Goal: Task Accomplishment & Management: Manage account settings

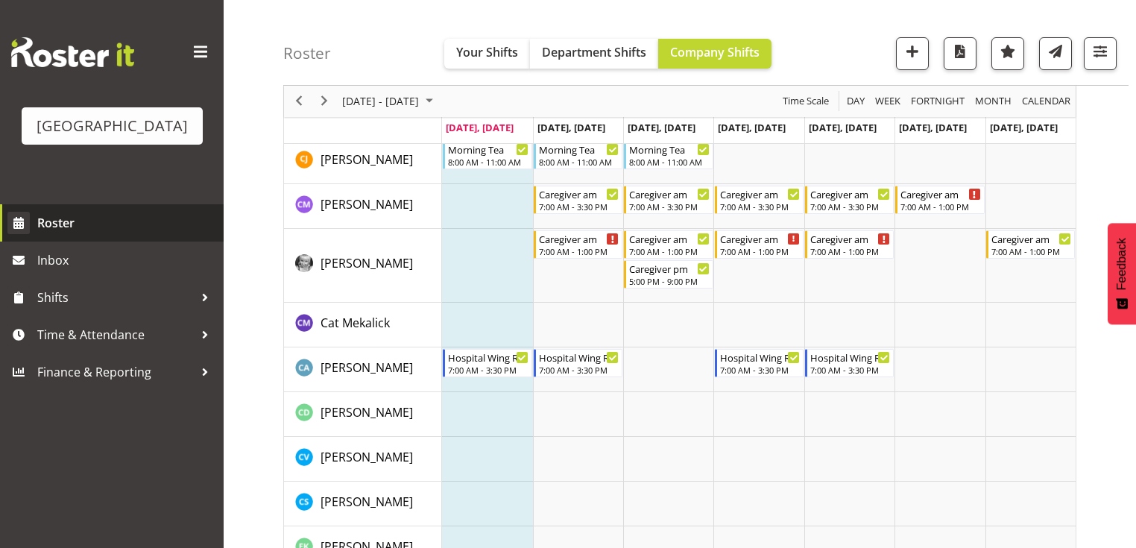
scroll to position [894, 0]
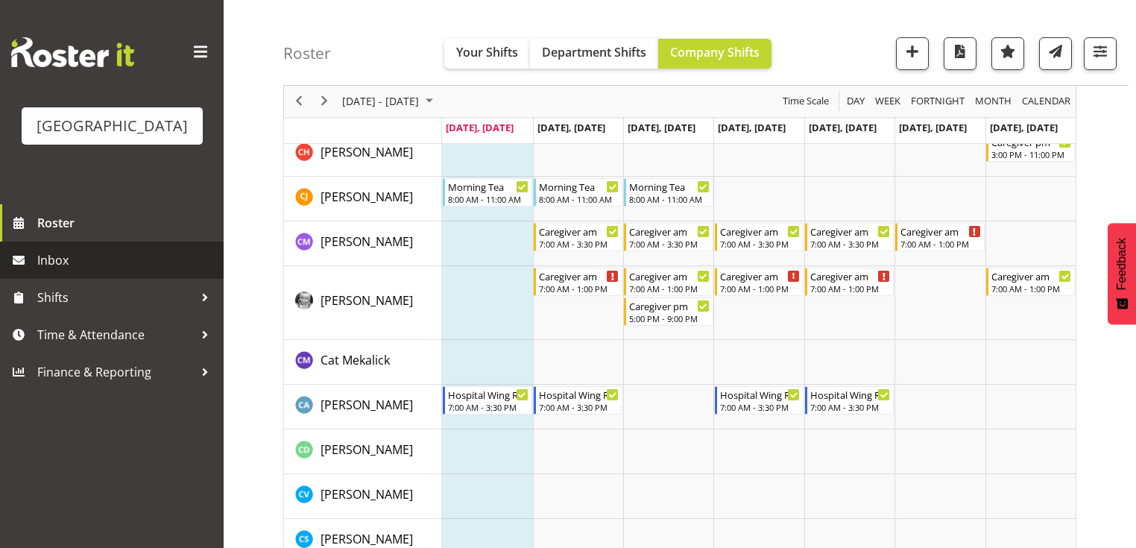
click at [103, 271] on span "Inbox" at bounding box center [126, 260] width 179 height 22
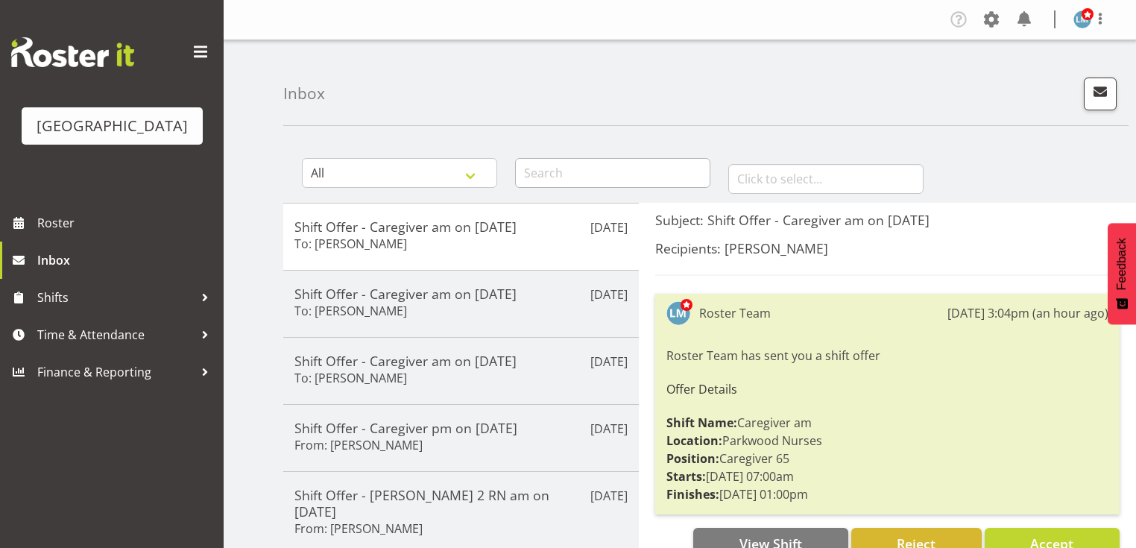
scroll to position [60, 0]
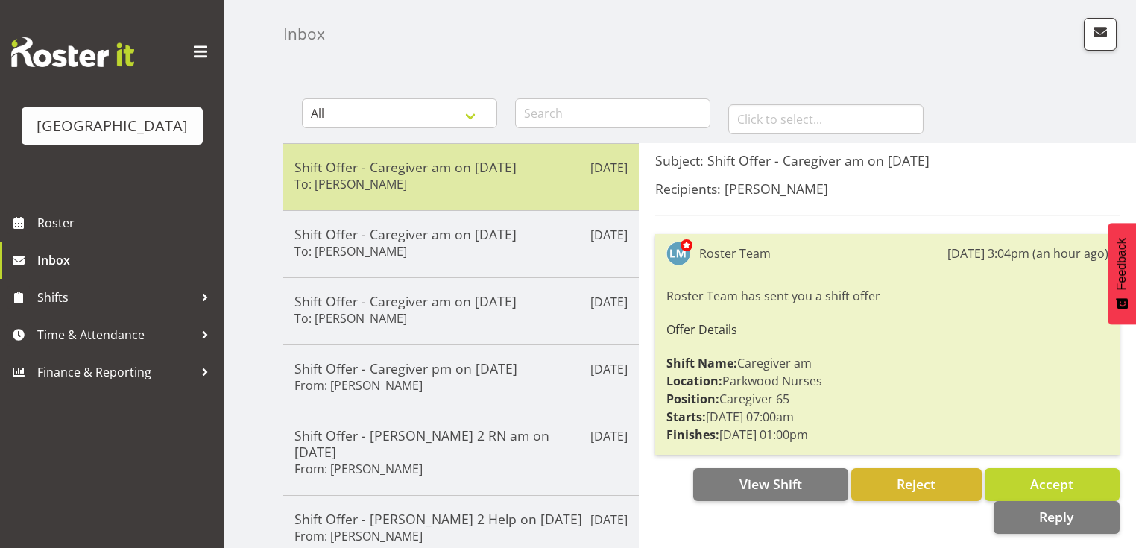
click at [547, 177] on div "Shift Offer - Caregiver am on [DATE] To: [PERSON_NAME]" at bounding box center [460, 177] width 333 height 37
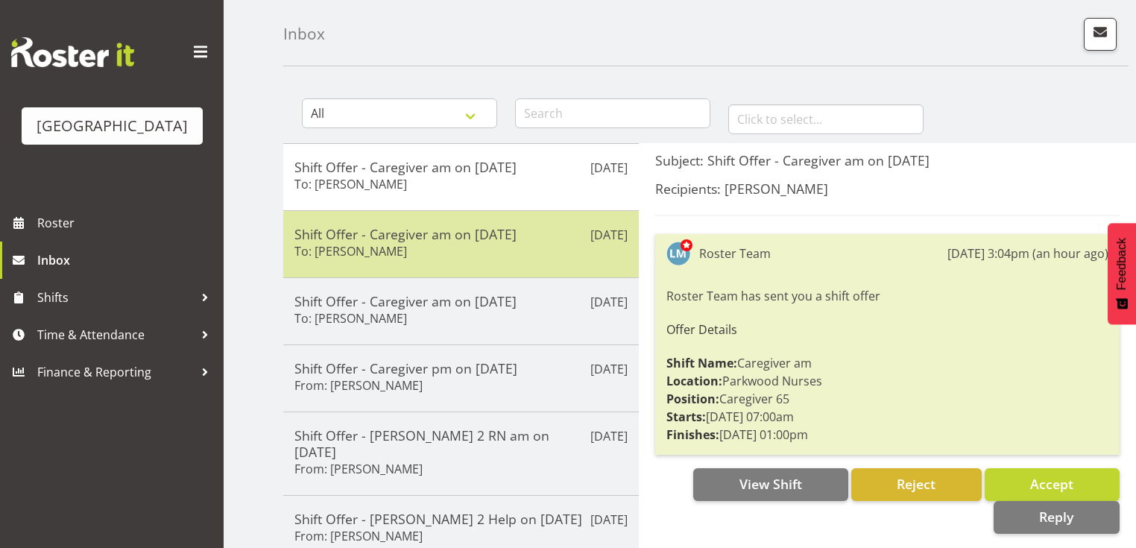
click at [532, 256] on div "Shift Offer - Caregiver am on [DATE] To: [PERSON_NAME]" at bounding box center [460, 244] width 333 height 37
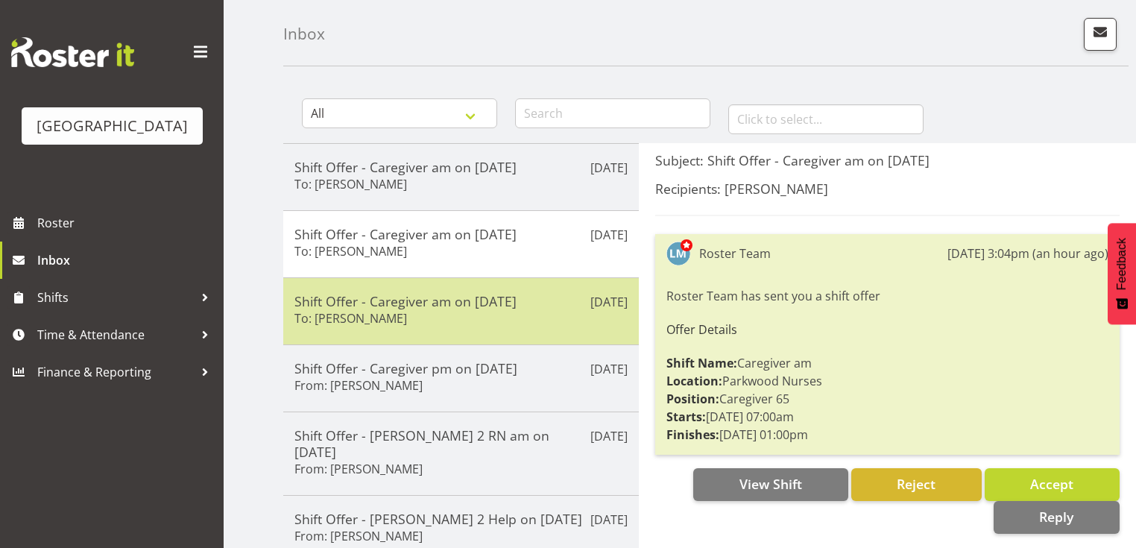
click at [528, 329] on div "Aug 25th Shift Offer - Caregiver am on 26/08/25 To: Shania Ali" at bounding box center [460, 310] width 355 height 67
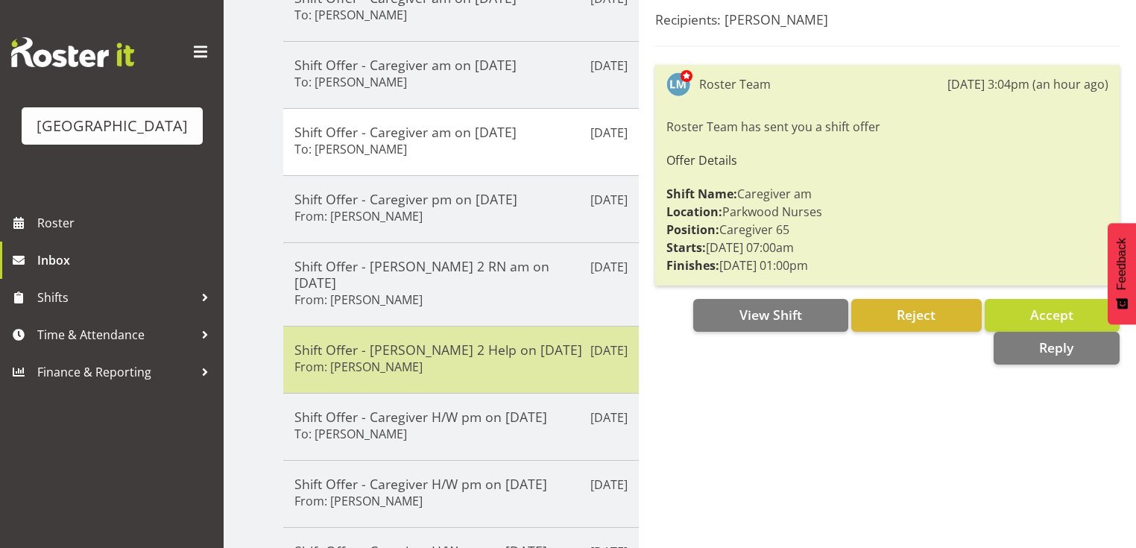
scroll to position [238, 0]
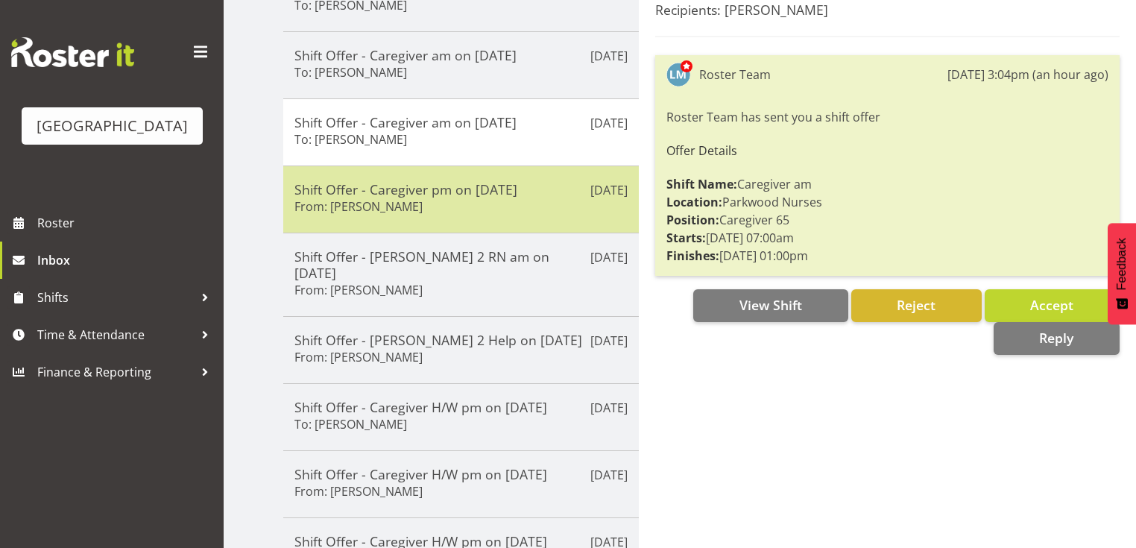
click at [557, 209] on div "Shift Offer - Caregiver pm on 13/09/25 From: Mandy Robertson" at bounding box center [460, 199] width 333 height 37
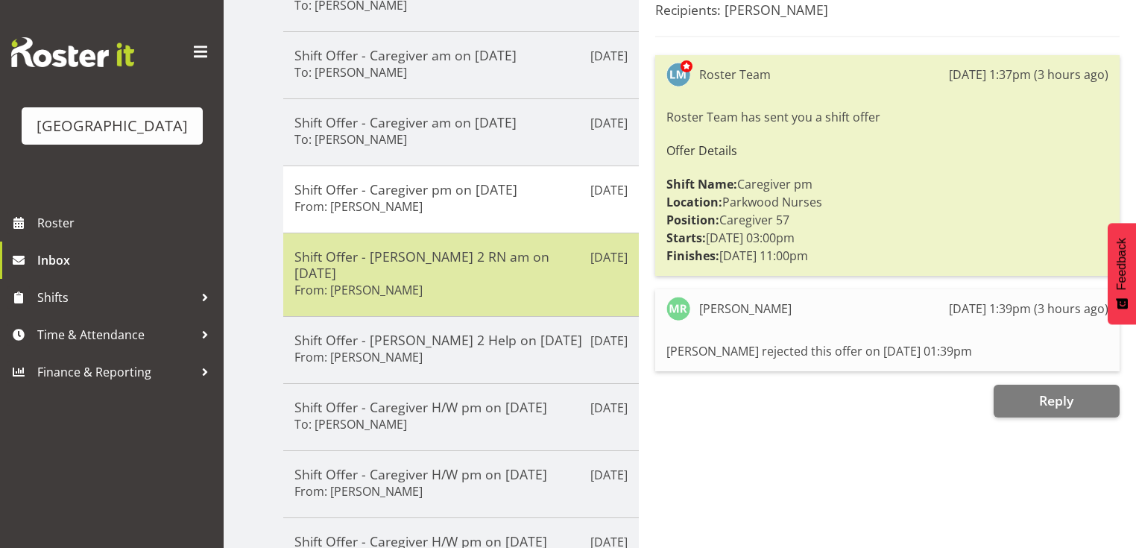
click at [554, 265] on div "Shift Offer - Ressie 2 RN am on 05/09/25 From: Miriam Jones" at bounding box center [460, 274] width 333 height 53
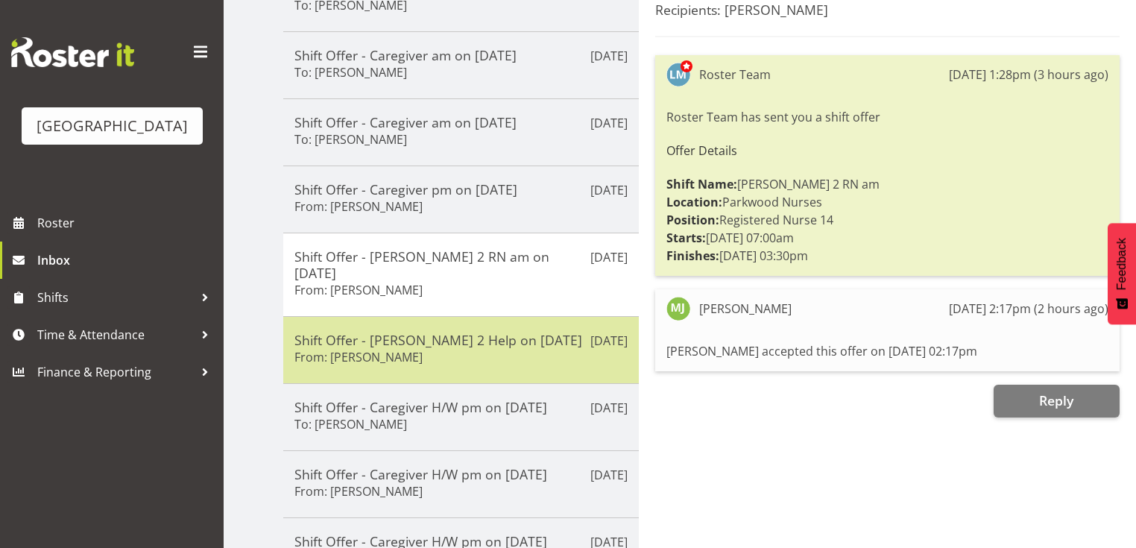
click at [532, 338] on div "Shift Offer - Ressie 2 Help on 26/08/25 From: Maricon Nillo" at bounding box center [460, 350] width 333 height 37
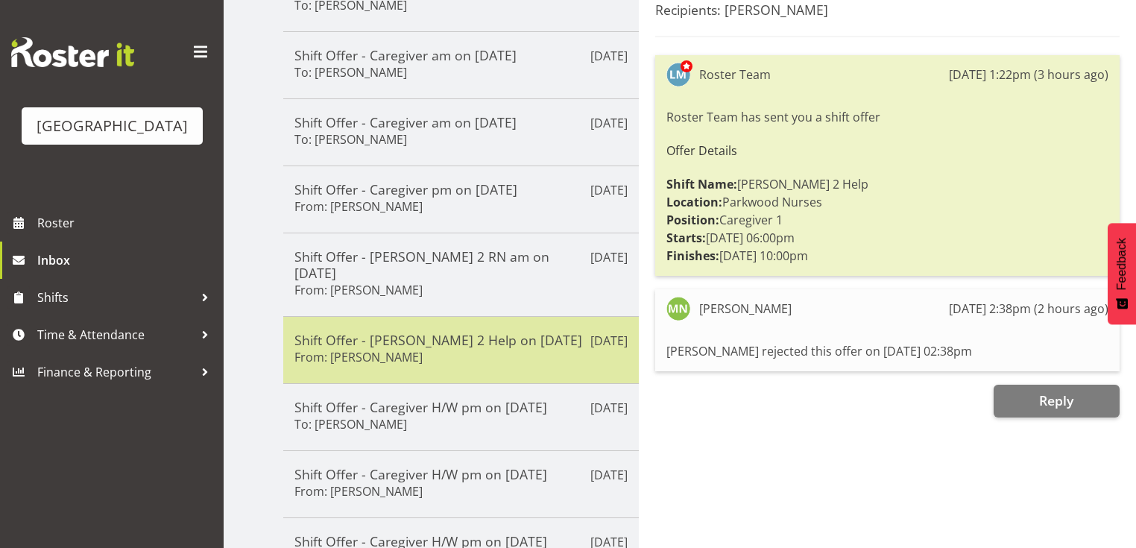
scroll to position [298, 0]
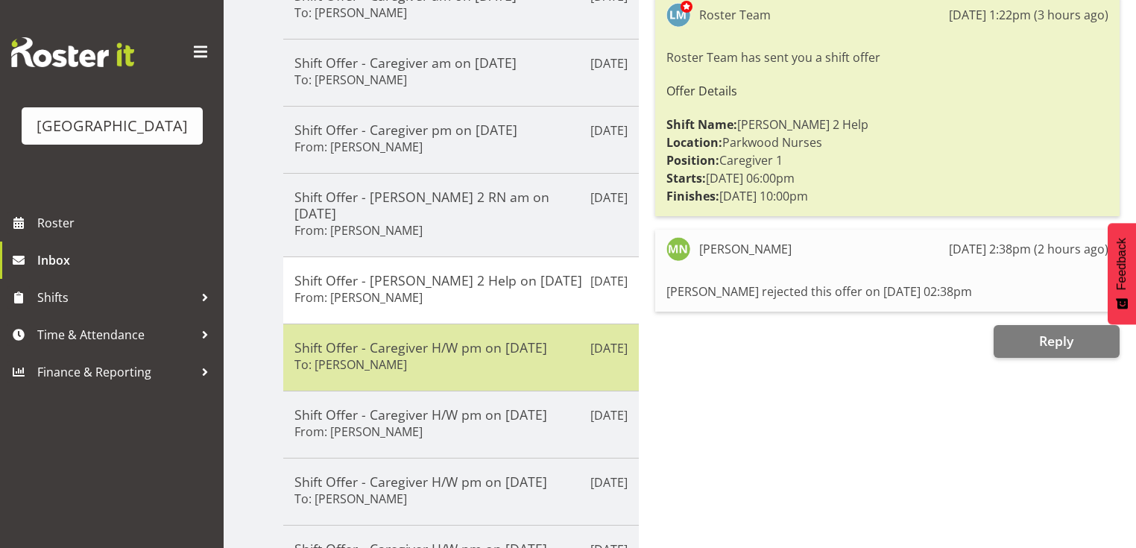
click at [534, 343] on div "Shift Offer - Caregiver H/W pm on 29/08/25 To: Bailey Potter" at bounding box center [460, 357] width 333 height 37
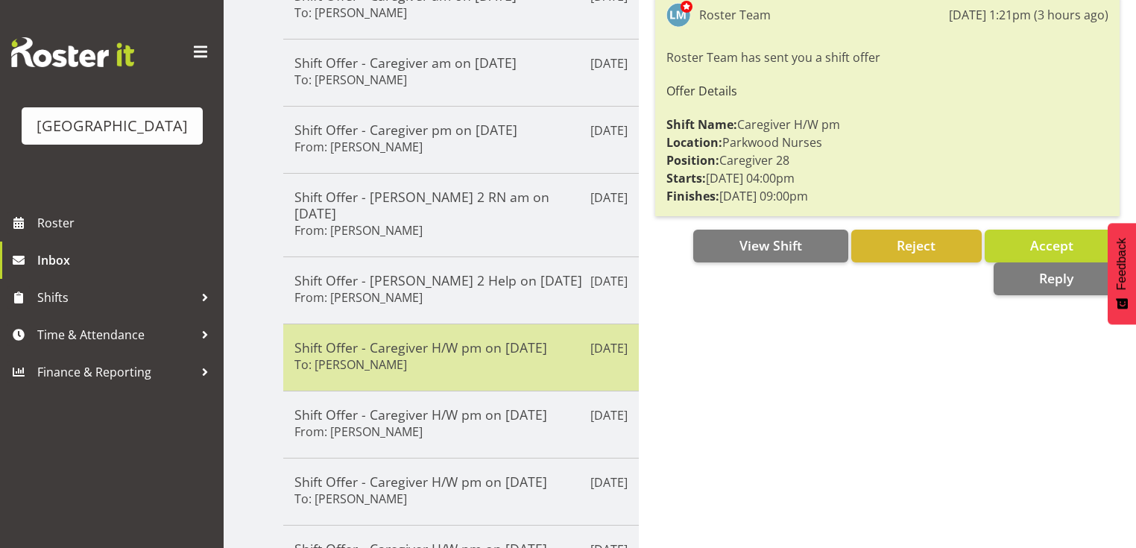
scroll to position [378, 0]
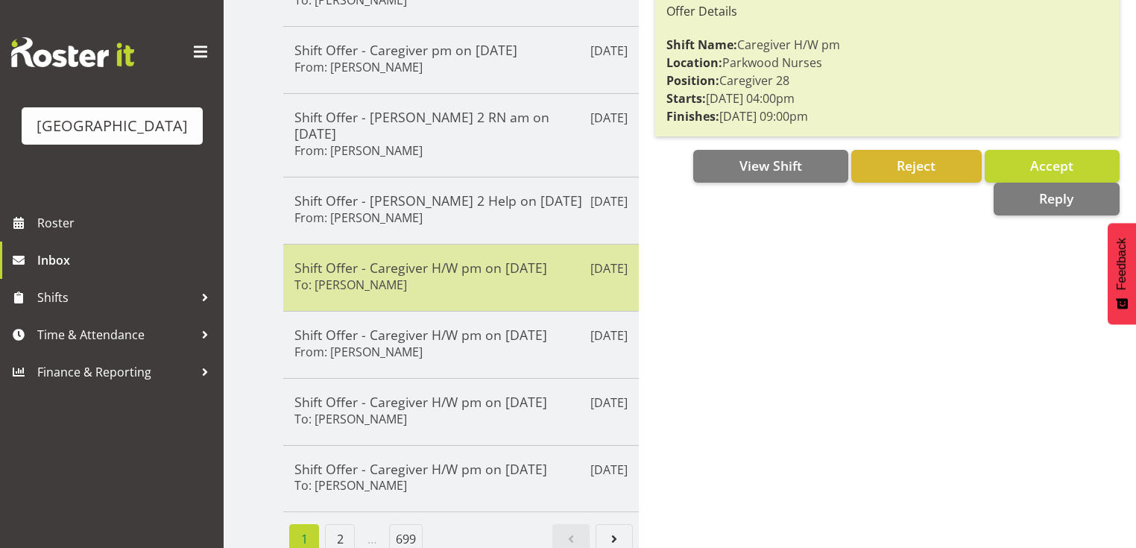
click at [534, 343] on div "Aug 25th Shift Offer - Caregiver H/W pm on 29/08/25 From: Briar Hughes" at bounding box center [460, 344] width 355 height 67
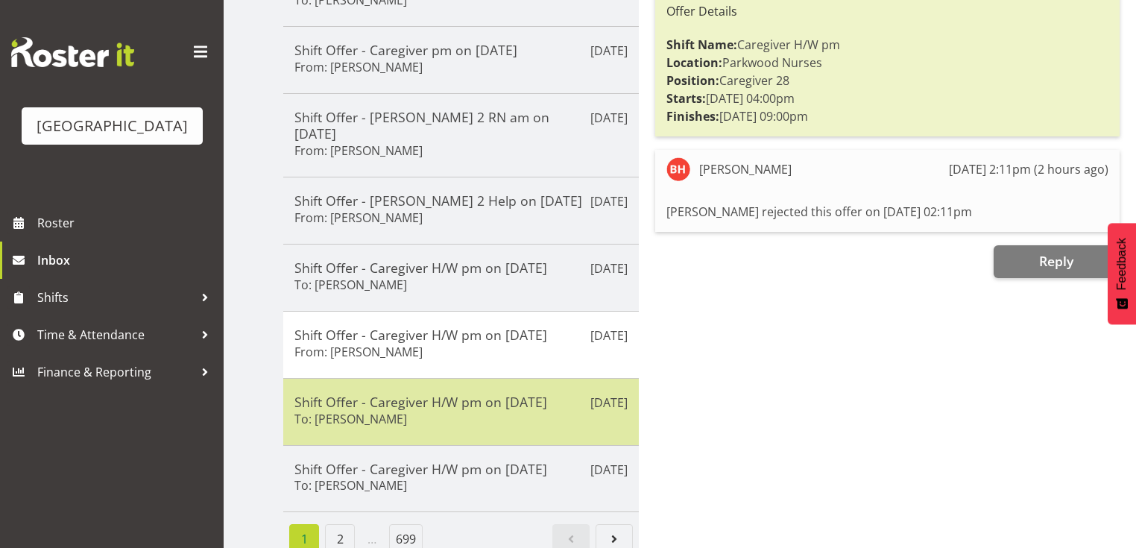
click at [543, 405] on div "Shift Offer - Caregiver H/W pm on 29/08/25 To: Ellis Thackery" at bounding box center [460, 411] width 333 height 37
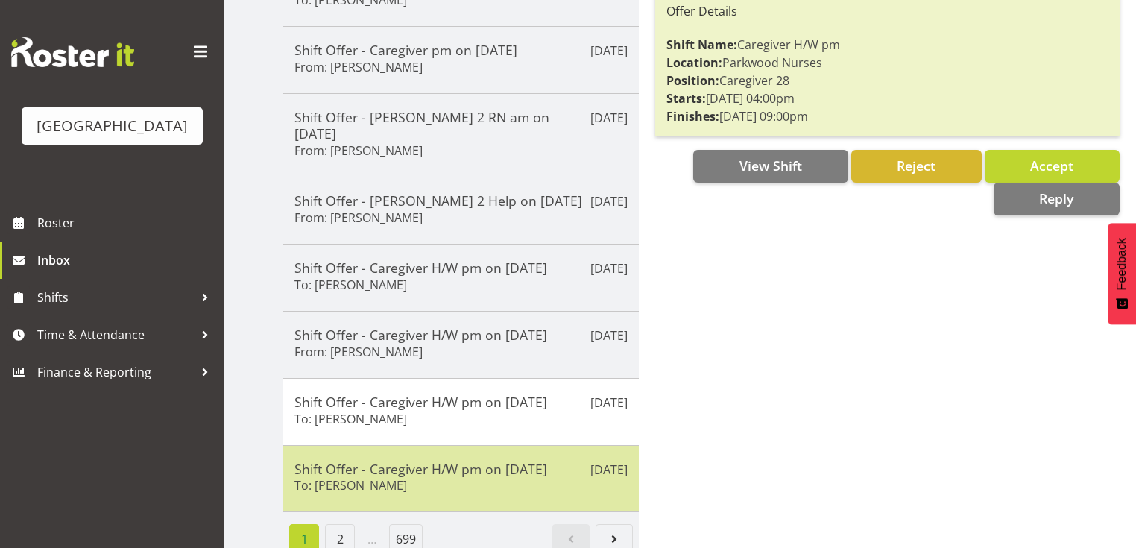
click at [540, 466] on div "Shift Offer - Caregiver H/W pm on 29/08/25 To: Jamilla Lockyer" at bounding box center [460, 479] width 333 height 37
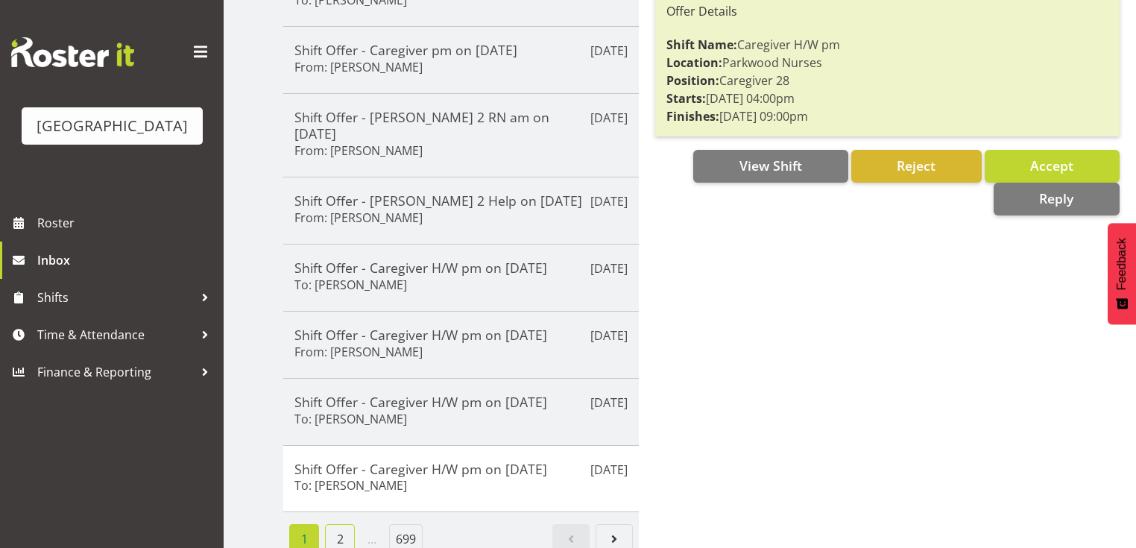
click at [337, 524] on link "2" at bounding box center [340, 539] width 30 height 30
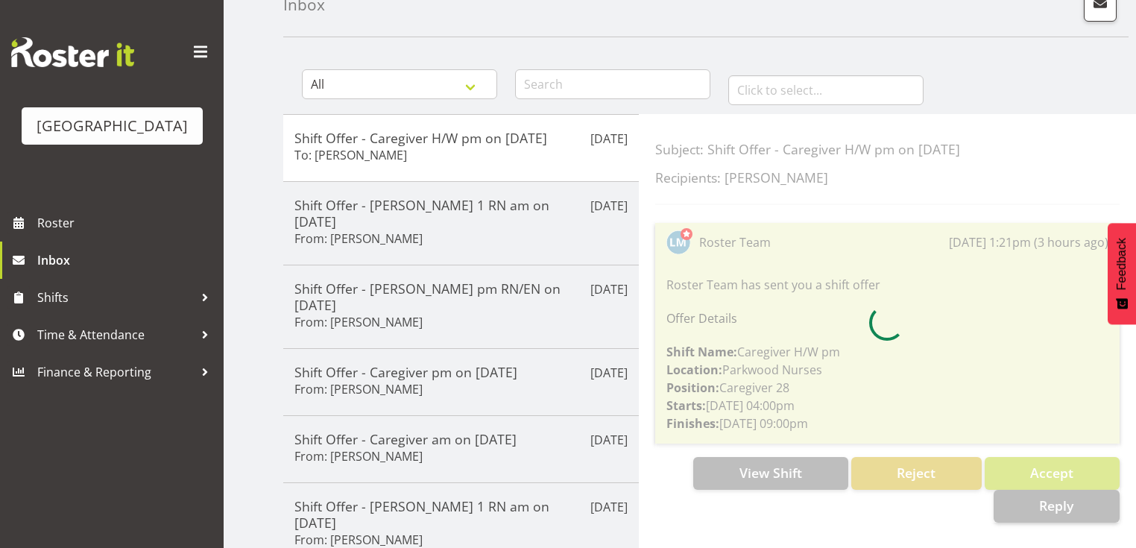
scroll to position [80, 0]
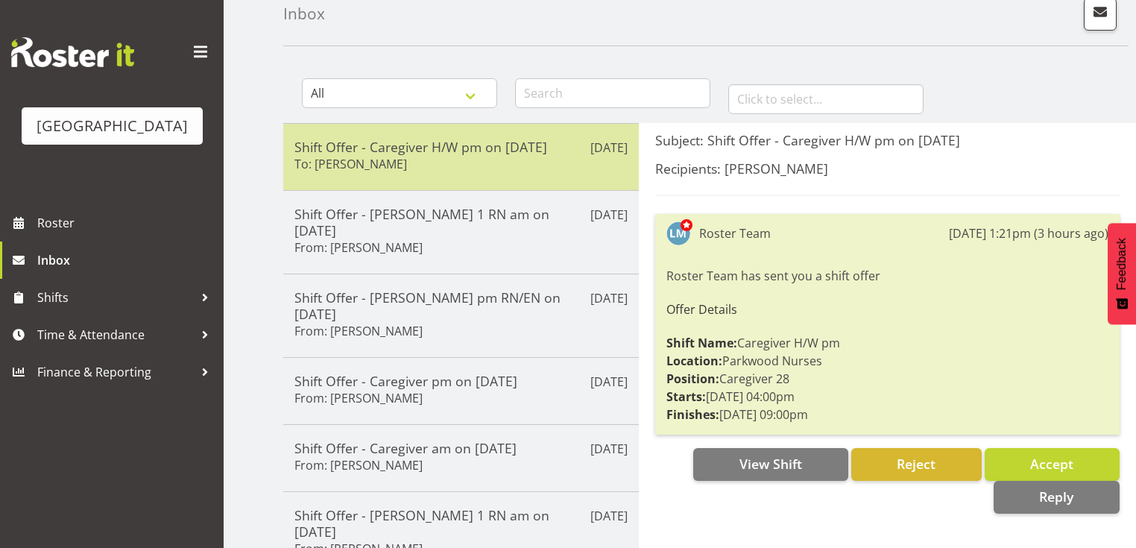
click at [499, 148] on h5 "Shift Offer - Caregiver H/W pm on 29/08/25" at bounding box center [460, 147] width 333 height 16
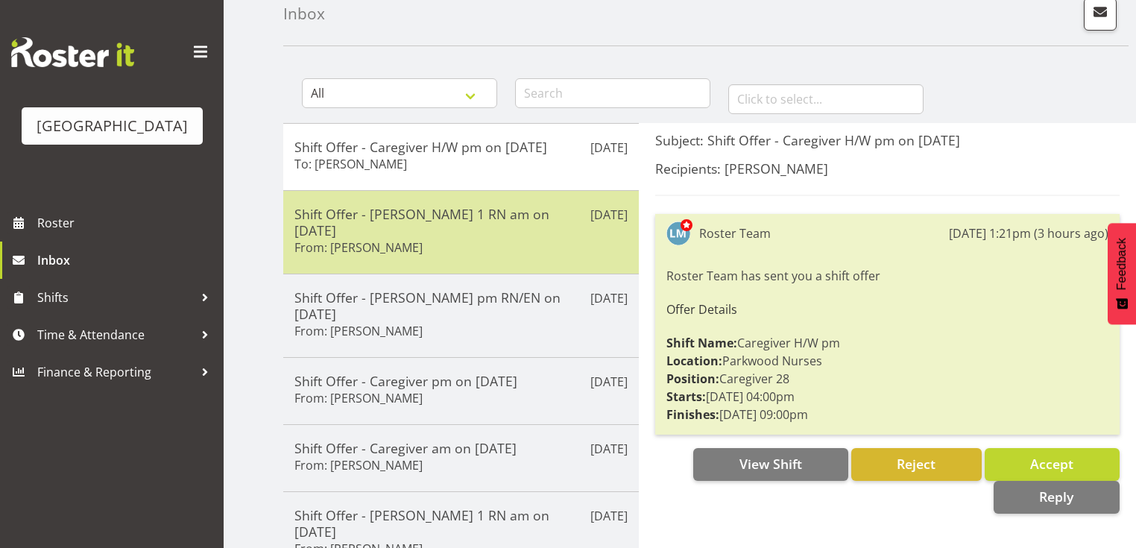
click at [512, 230] on div "Shift Offer - Ressie 1 RN am on 25/09/25 From: Miriam Jones" at bounding box center [460, 232] width 333 height 53
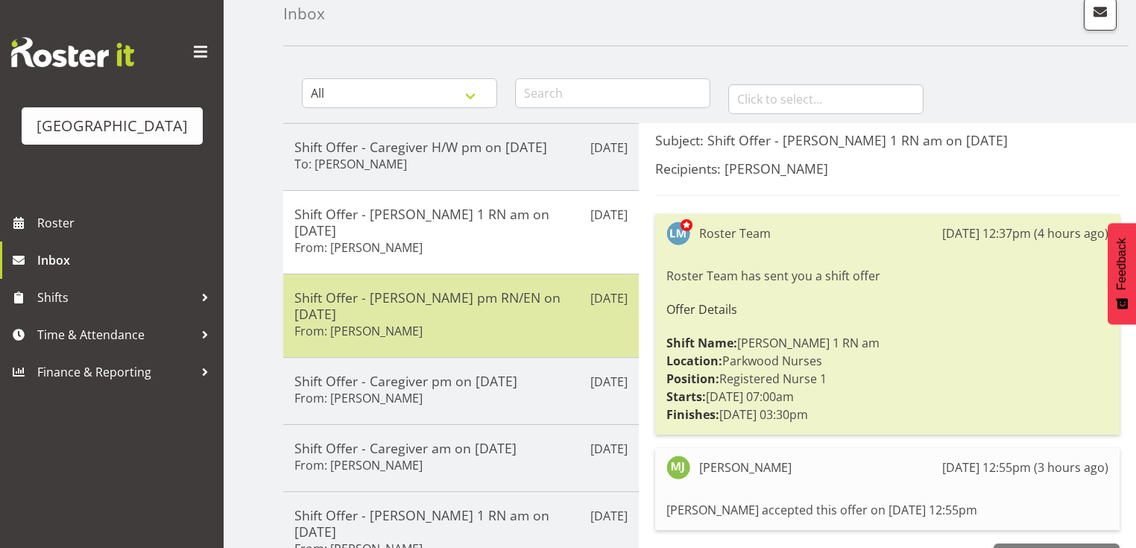
click at [504, 311] on div "Aug 25th Shift Offer - Ressie pm RN/EN on 18/09/25 From: Lois Girdwood" at bounding box center [460, 314] width 355 height 83
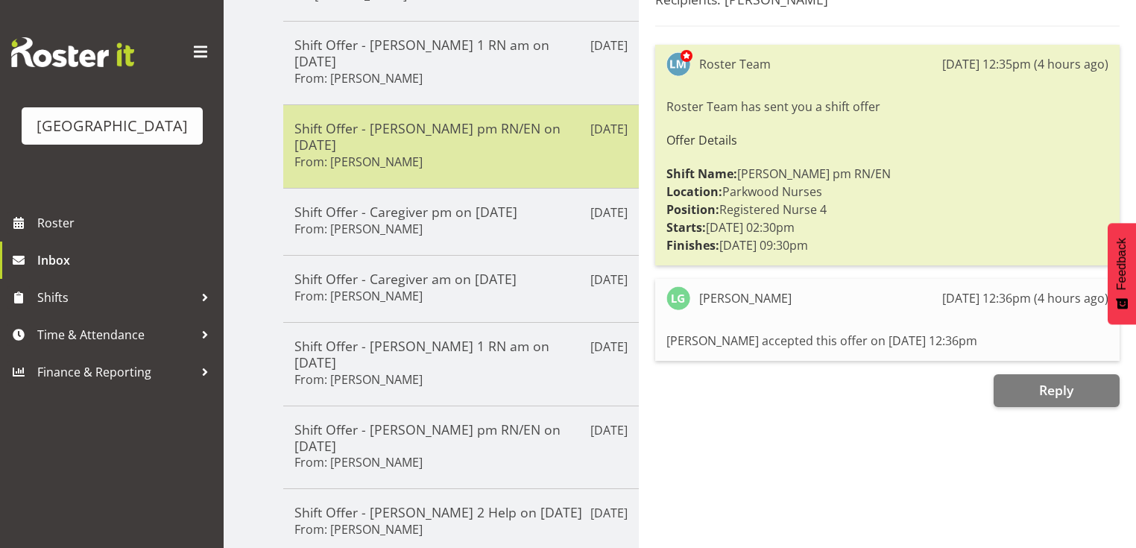
scroll to position [259, 0]
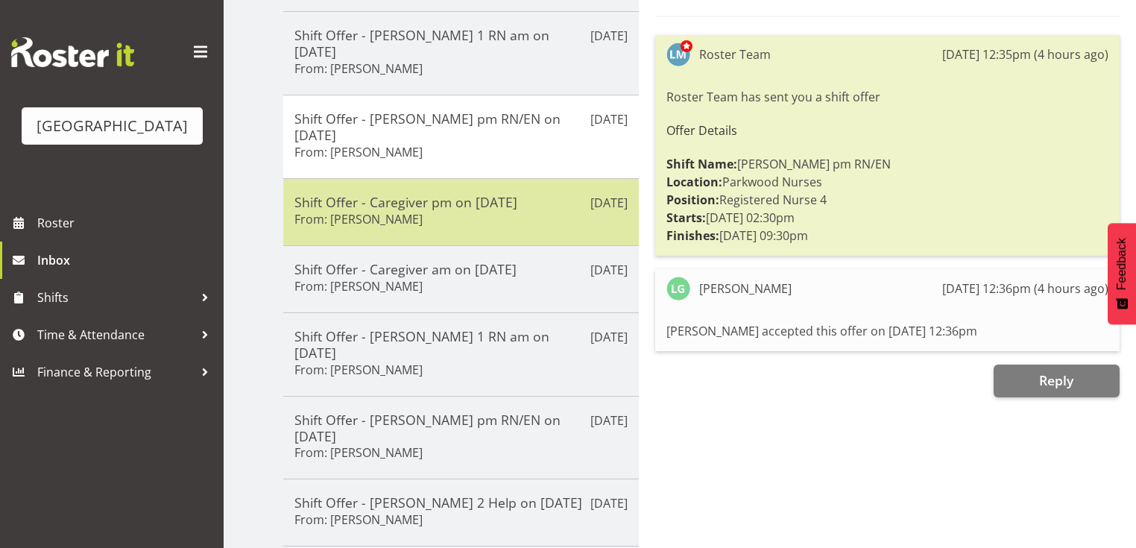
click at [525, 194] on div "Shift Offer - Caregiver pm on 17/09/25 From: Mandy Robertson" at bounding box center [460, 212] width 333 height 37
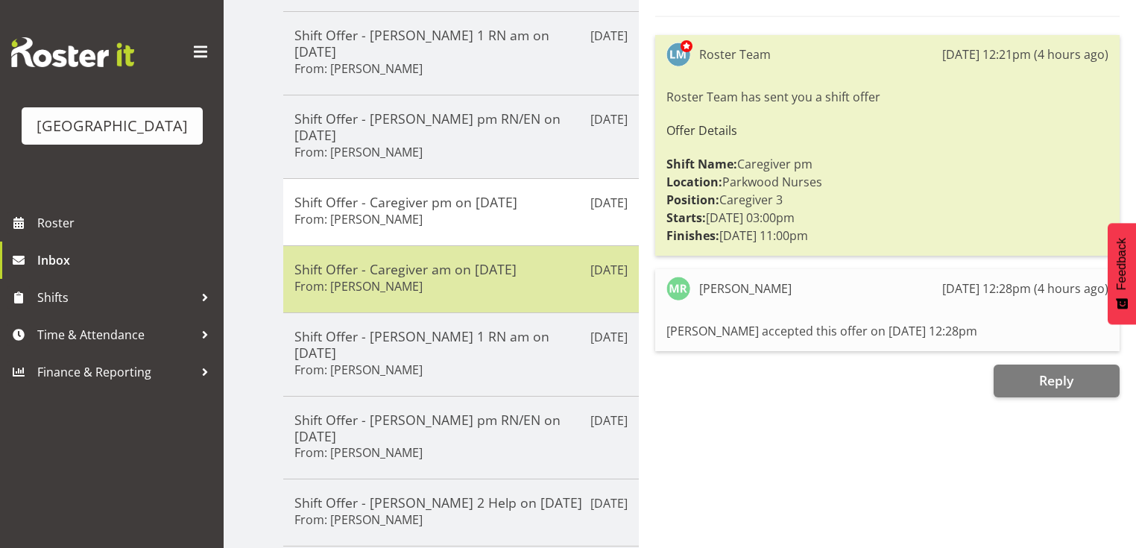
click at [528, 261] on div "Shift Offer - Caregiver am on 20/09/25 From: Liz Brewer" at bounding box center [460, 279] width 333 height 37
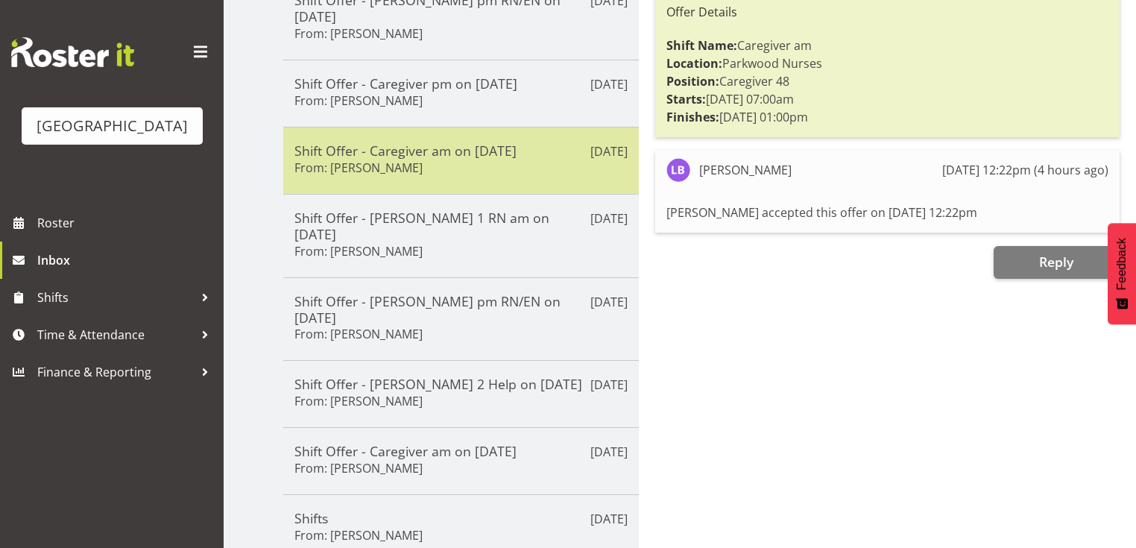
scroll to position [378, 0]
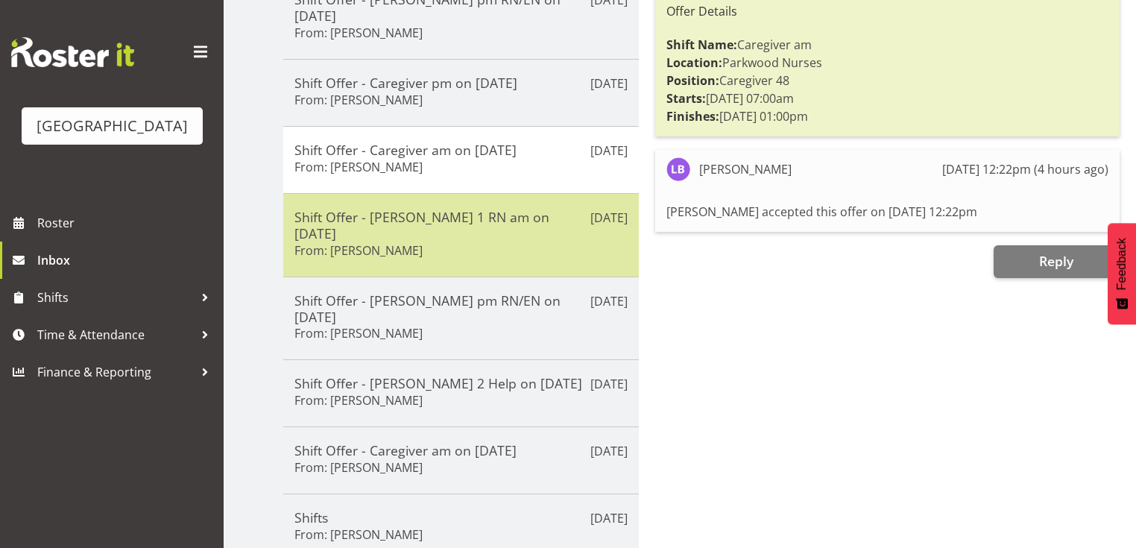
click at [534, 209] on div "Shift Offer - Ressie 1 RN am on 21/09/25 From: Linda Shearman" at bounding box center [460, 235] width 333 height 53
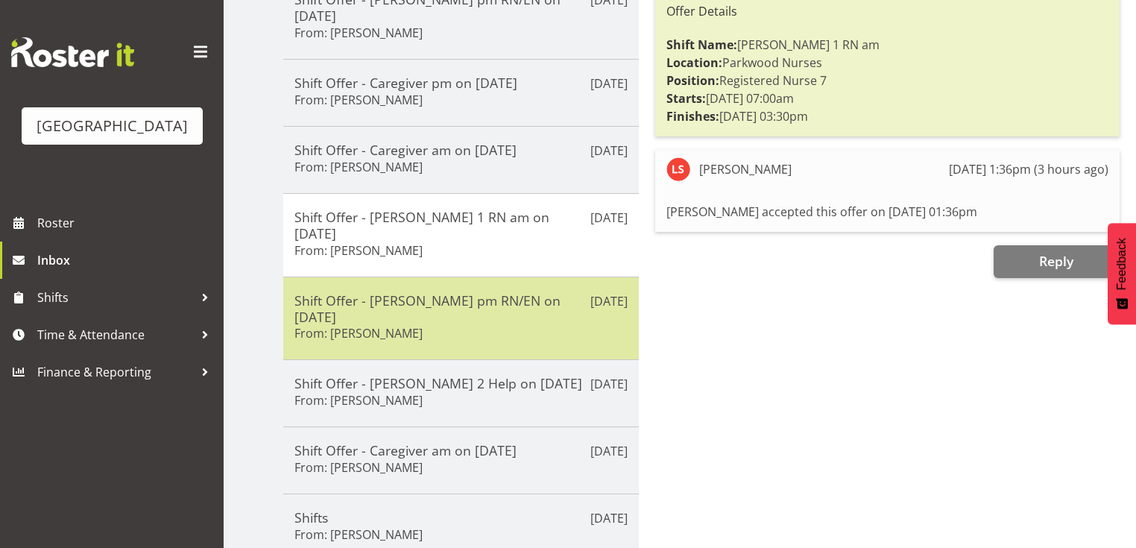
click at [519, 292] on div "Shift Offer - Ressie pm RN/EN on 17/09/25 From: Lois Girdwood" at bounding box center [460, 318] width 333 height 53
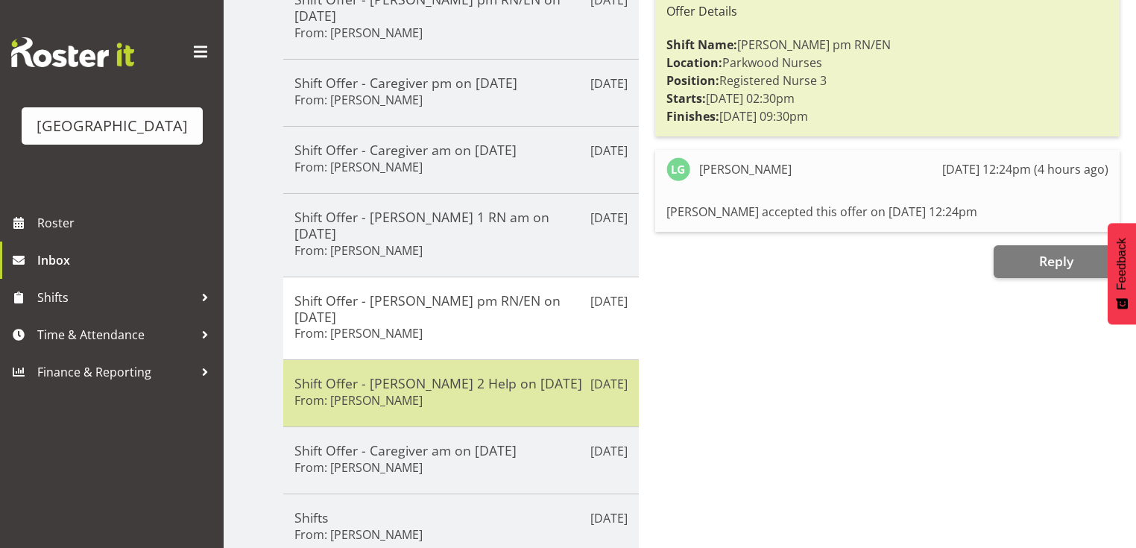
click at [531, 375] on div "Shift Offer - Ressie 2 Help on 25/08/25 From: Maricon Nillo" at bounding box center [460, 393] width 333 height 37
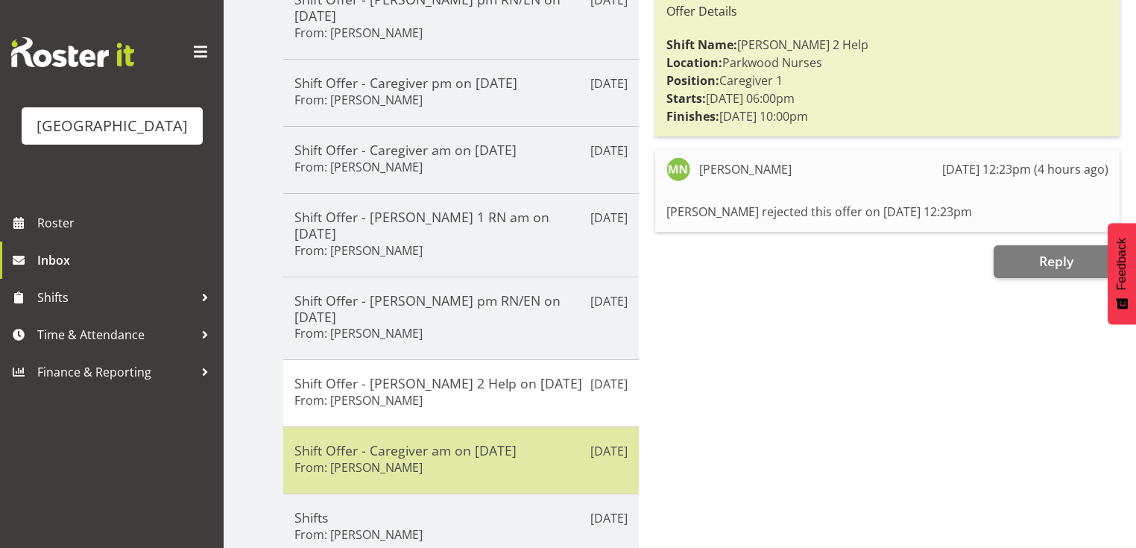
click at [537, 442] on div "Shift Offer - Caregiver am on 29/08/25 From: Shania Ali" at bounding box center [460, 460] width 333 height 37
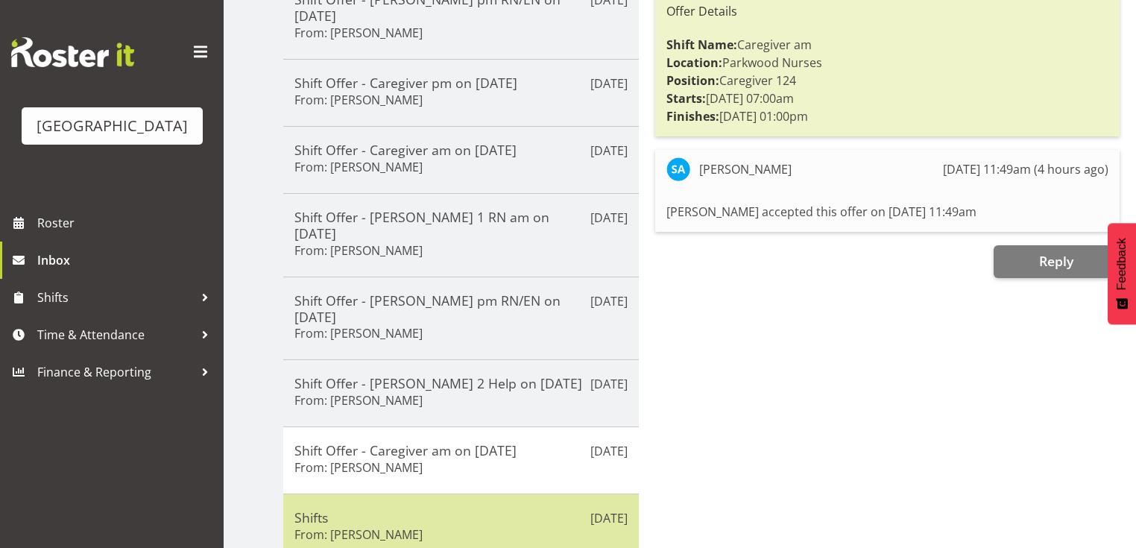
click at [512, 509] on div "Shifts From: Jenny Williamson" at bounding box center [460, 527] width 333 height 37
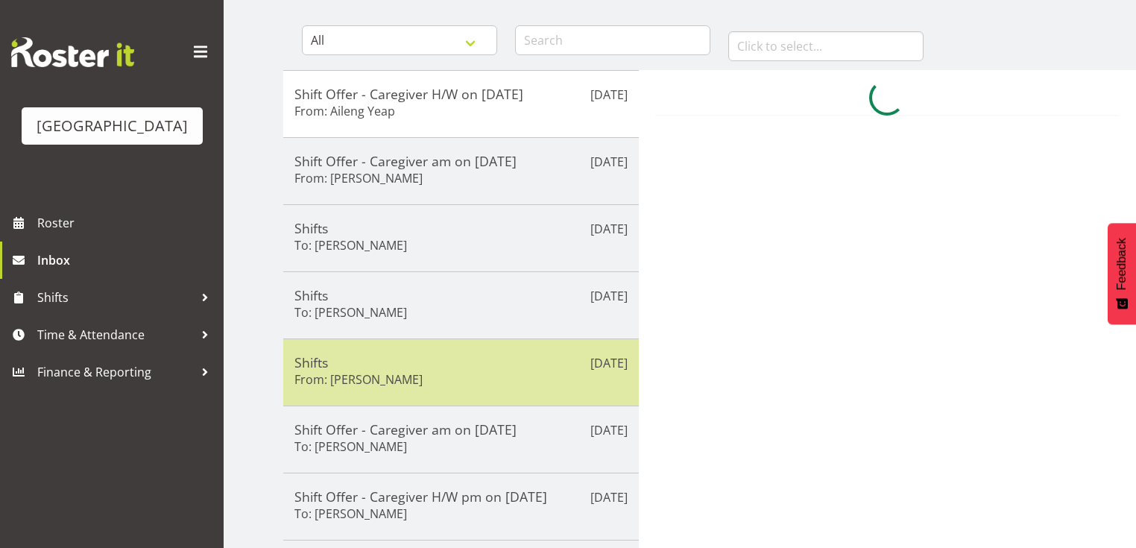
scroll to position [75, 0]
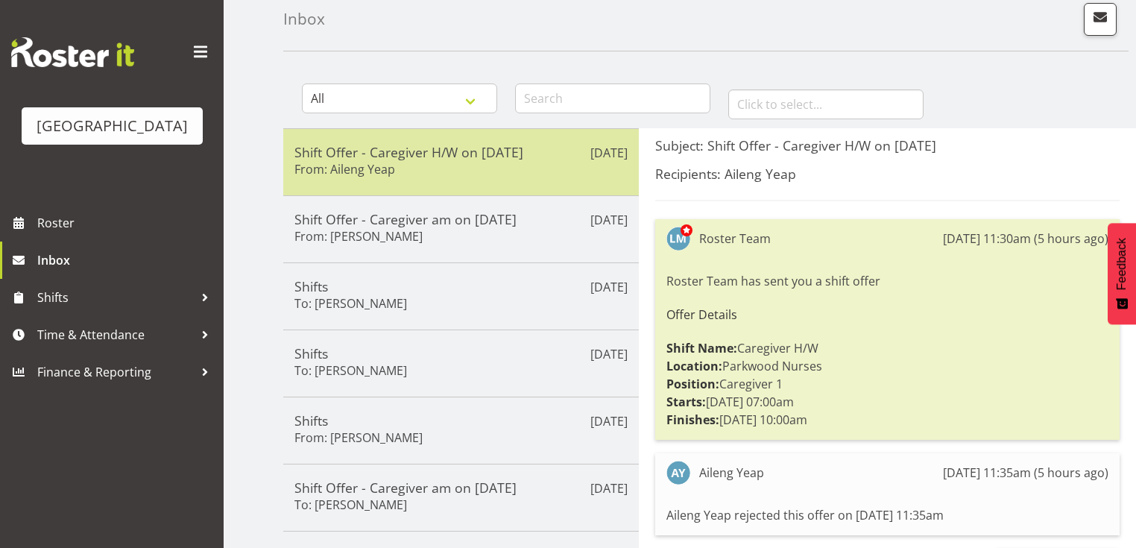
click at [520, 173] on div "Shift Offer - Caregiver H/W on 27/08/25 From: Aileng Yeap" at bounding box center [460, 162] width 333 height 37
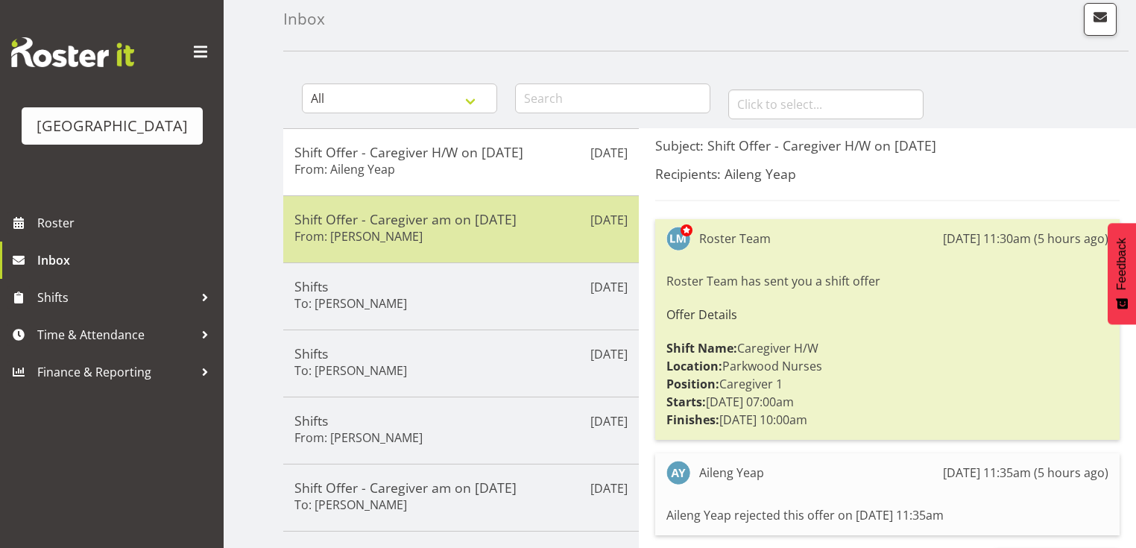
click at [520, 238] on div "Shift Offer - Caregiver am on 30/08/25 From: Shania Ali" at bounding box center [460, 229] width 333 height 37
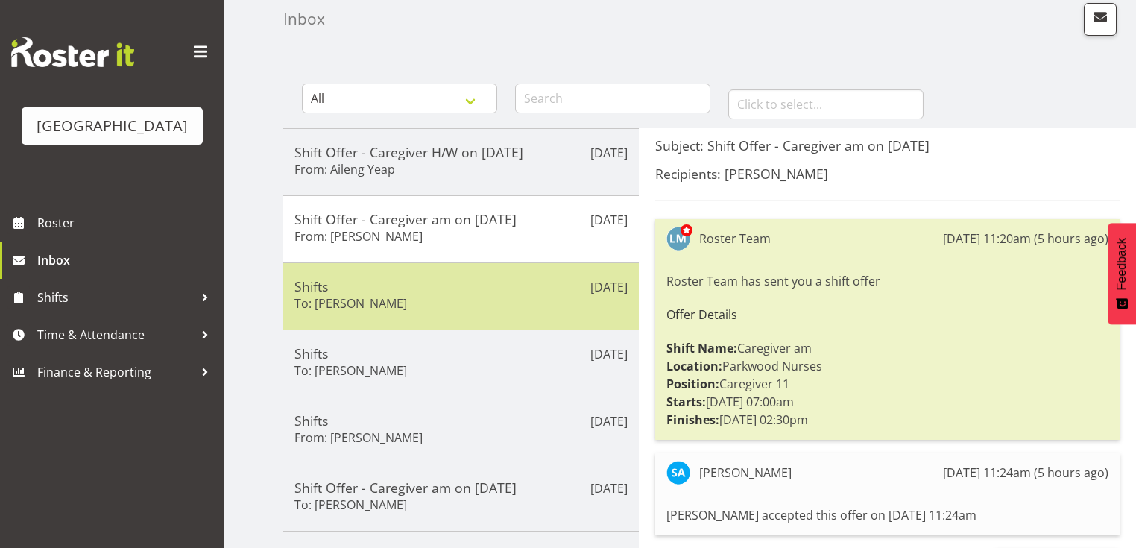
click at [510, 292] on div "Shifts To: Liz Brewer" at bounding box center [460, 296] width 333 height 37
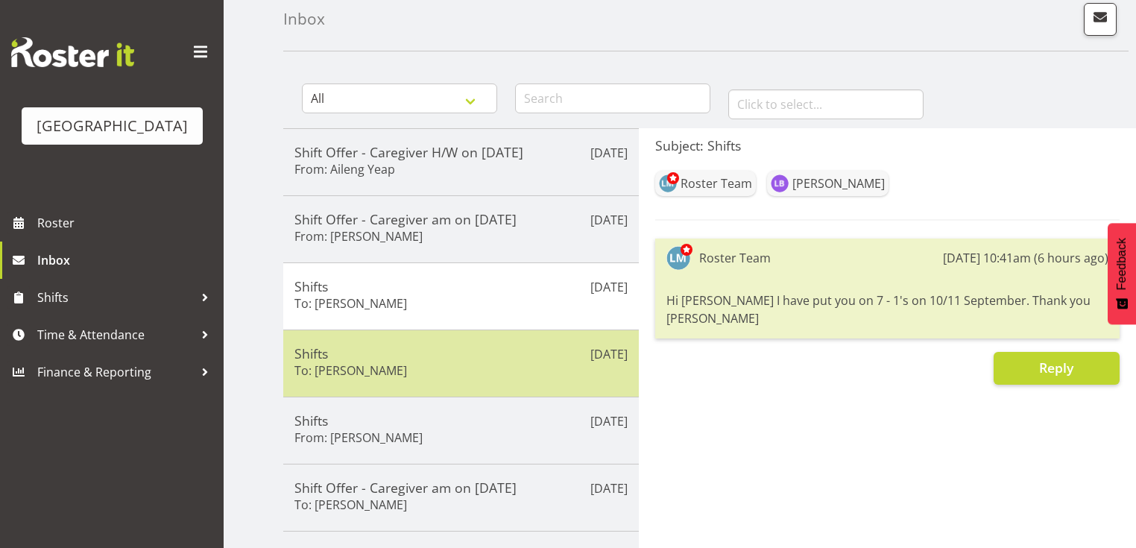
click at [468, 364] on div "Shifts To: Alex Green" at bounding box center [460, 363] width 333 height 37
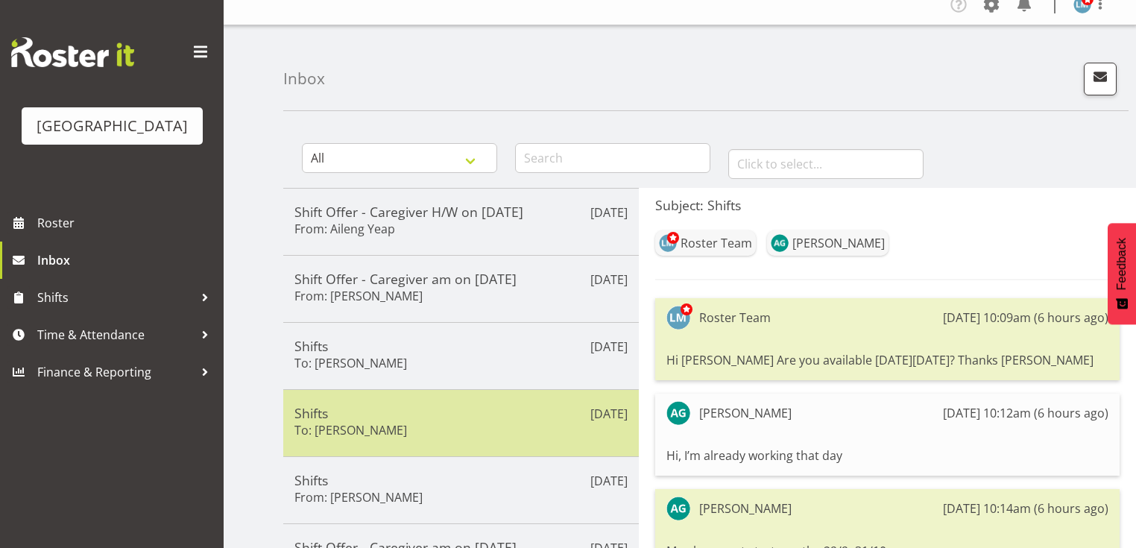
scroll to position [0, 0]
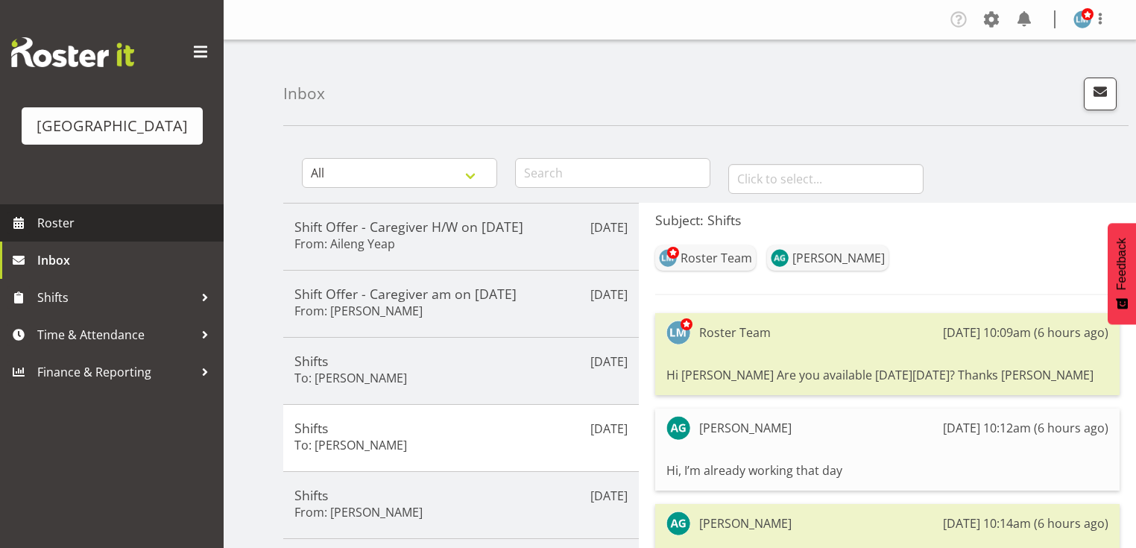
click at [80, 234] on span "Roster" at bounding box center [126, 223] width 179 height 22
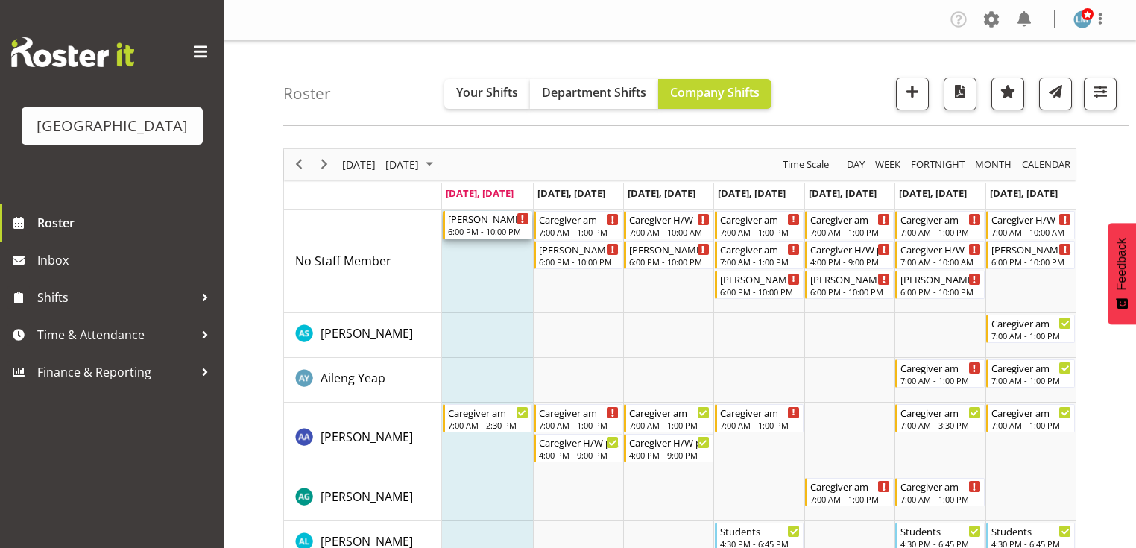
click at [486, 221] on div "[PERSON_NAME] 2 Help" at bounding box center [488, 218] width 80 height 15
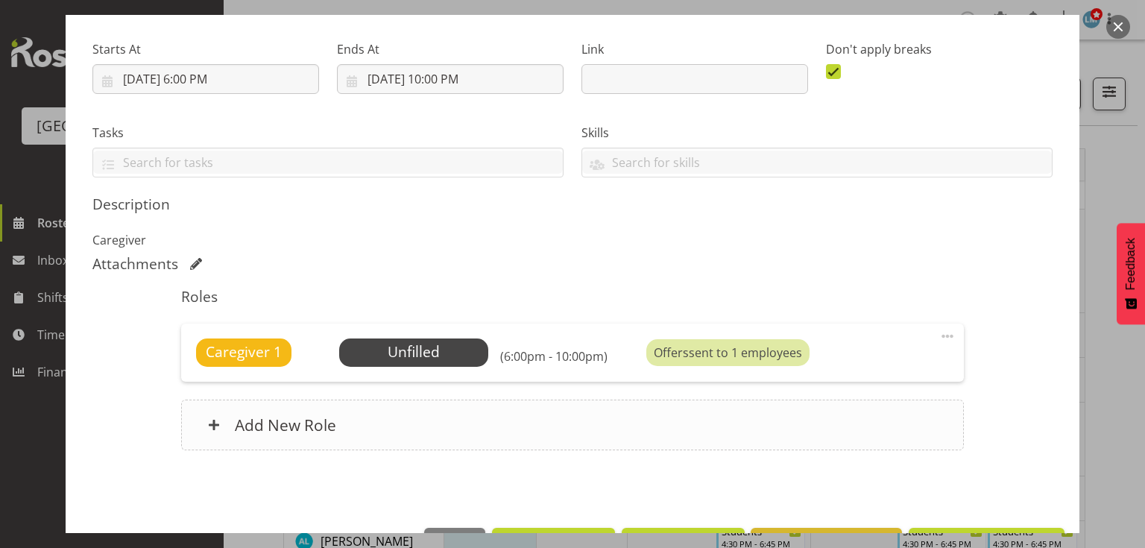
scroll to position [269, 0]
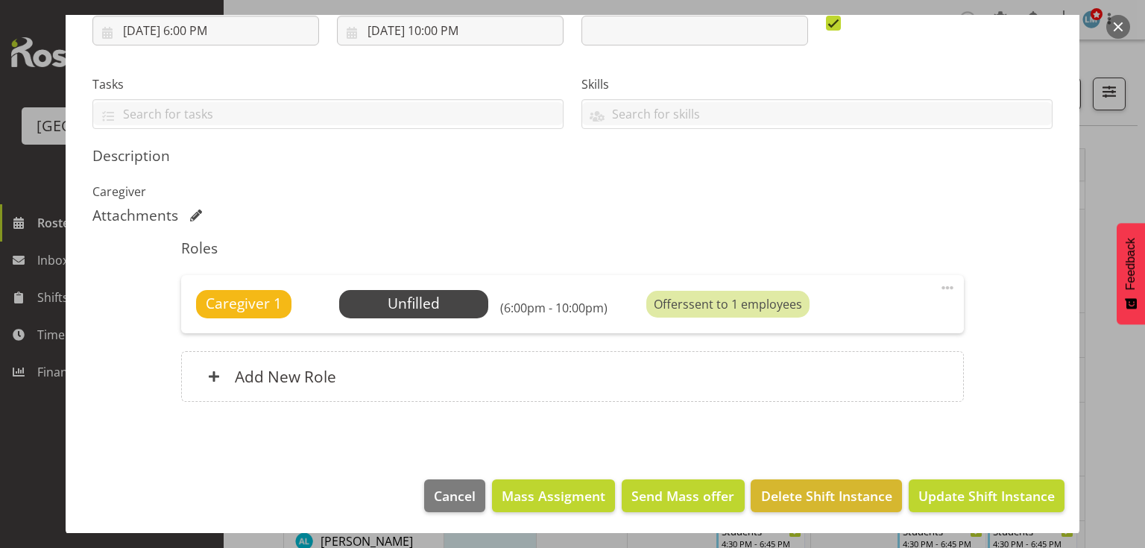
click at [940, 282] on span at bounding box center [947, 288] width 18 height 18
click at [825, 373] on link "Delete" at bounding box center [884, 374] width 143 height 27
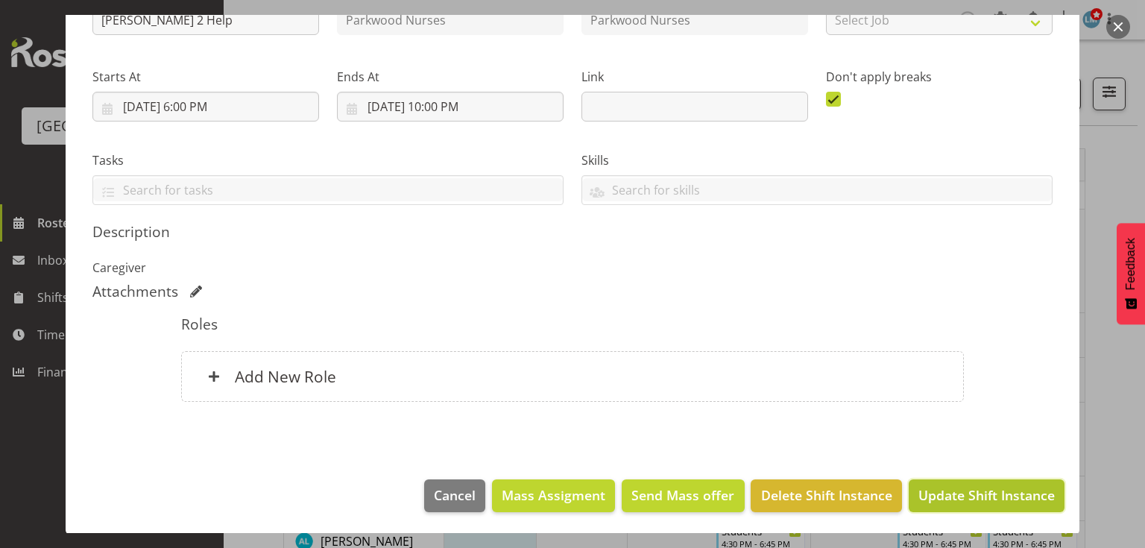
click at [970, 492] on span "Update Shift Instance" at bounding box center [986, 494] width 136 height 19
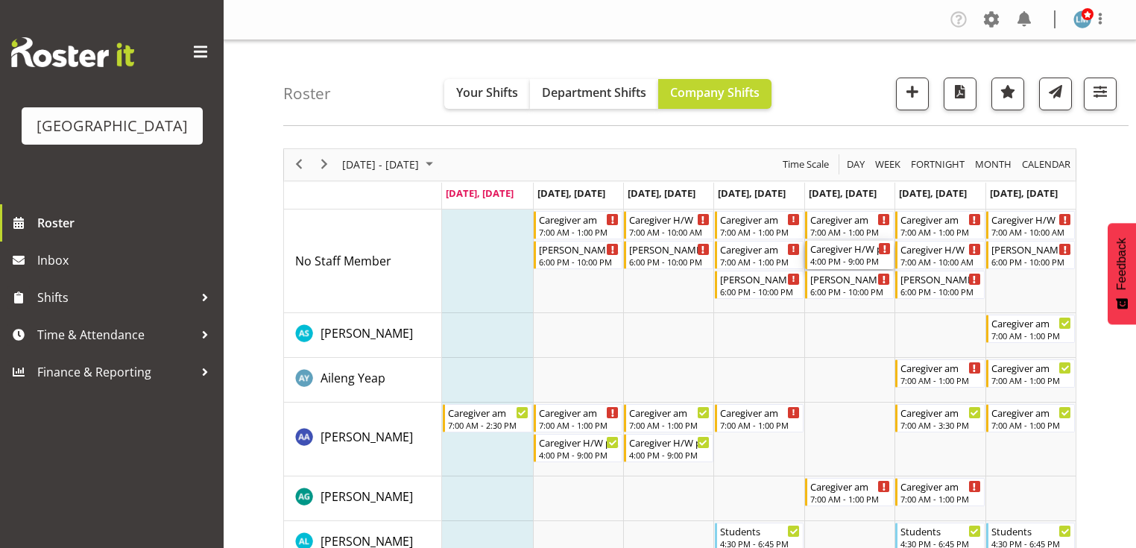
click at [848, 256] on div "4:00 PM - 9:00 PM" at bounding box center [850, 261] width 80 height 12
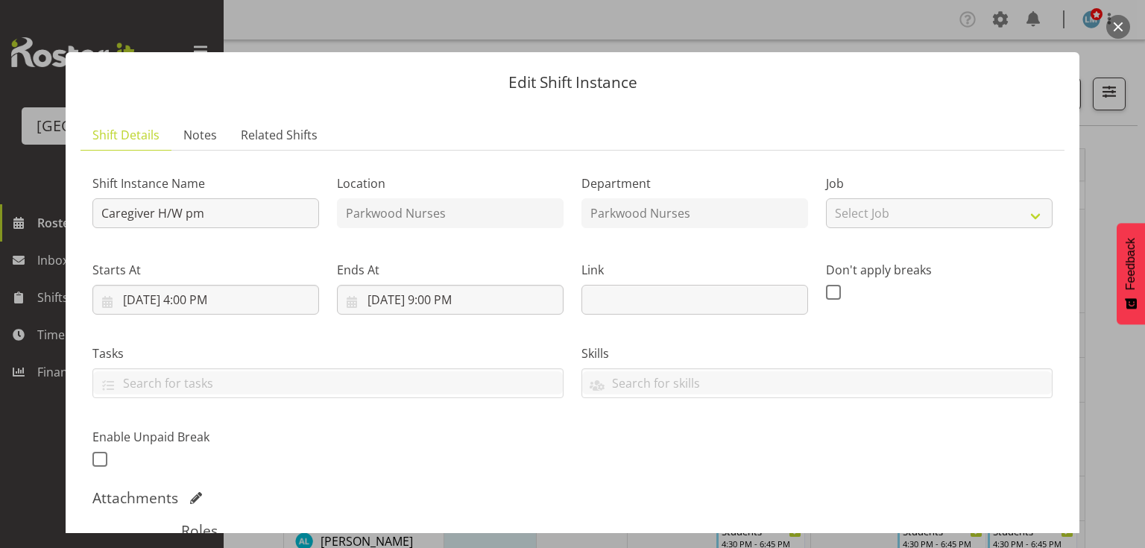
scroll to position [298, 0]
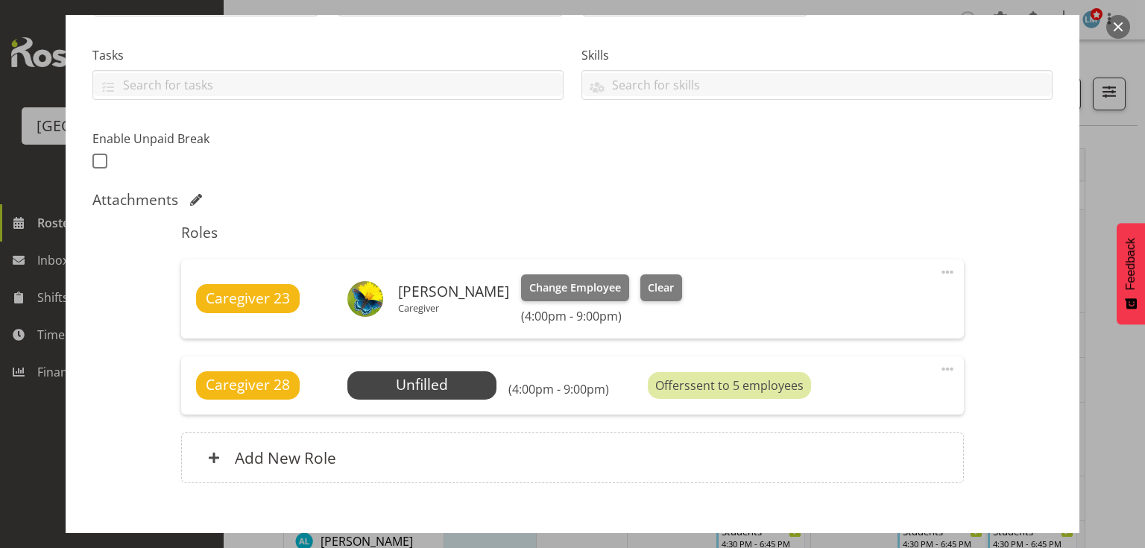
click at [1115, 22] on button "button" at bounding box center [1118, 27] width 24 height 24
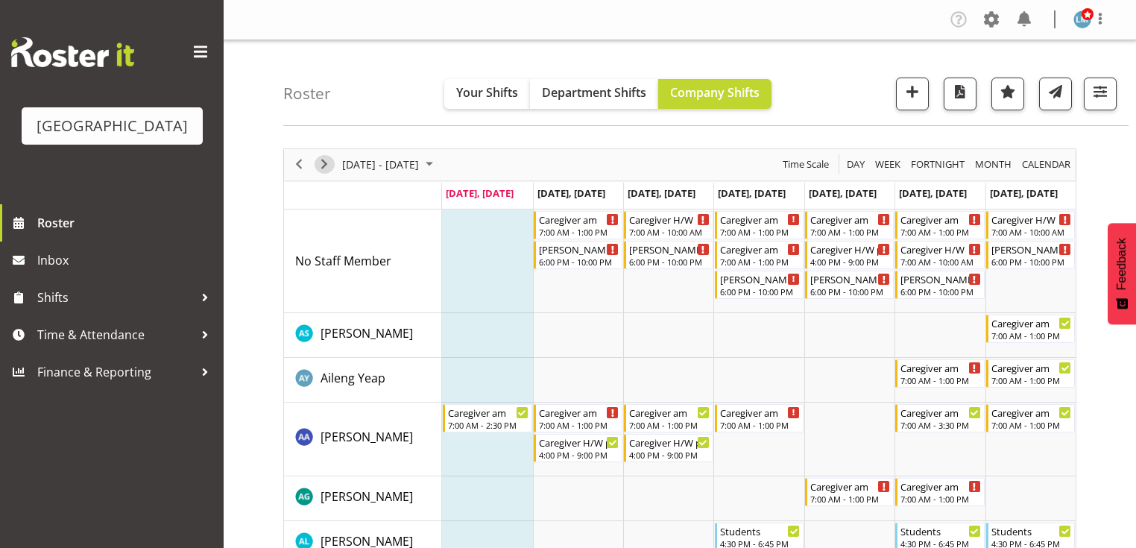
click at [320, 161] on span "Next" at bounding box center [324, 164] width 18 height 19
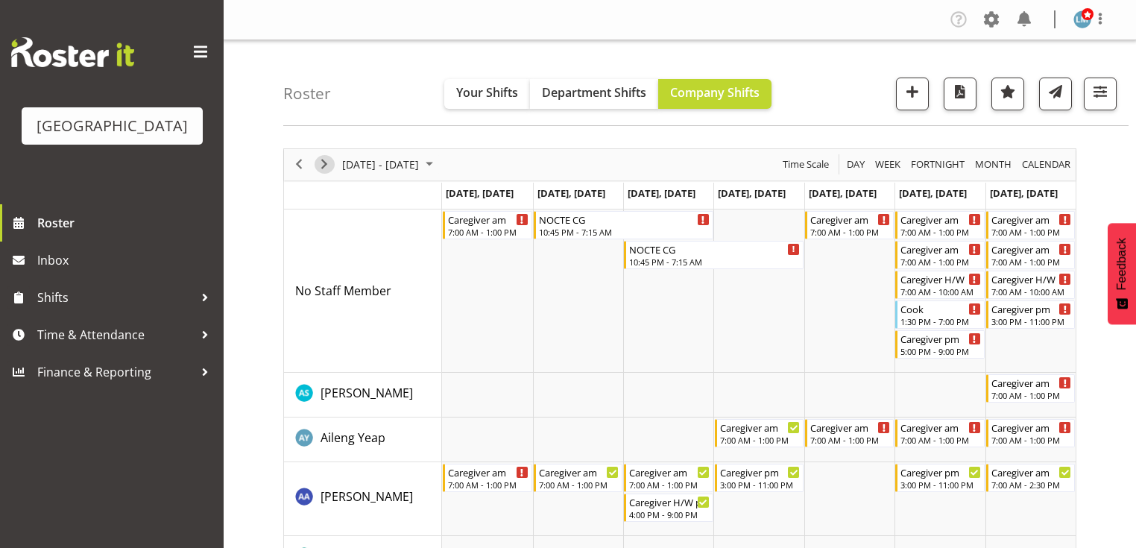
click at [324, 166] on span "Next" at bounding box center [324, 164] width 18 height 19
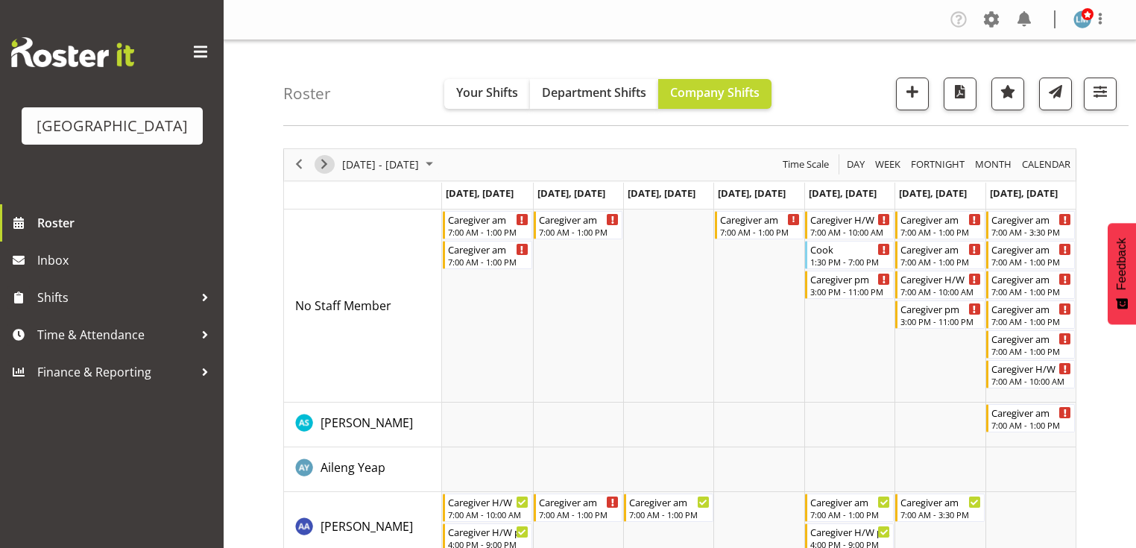
click at [324, 166] on span "Next" at bounding box center [324, 164] width 18 height 19
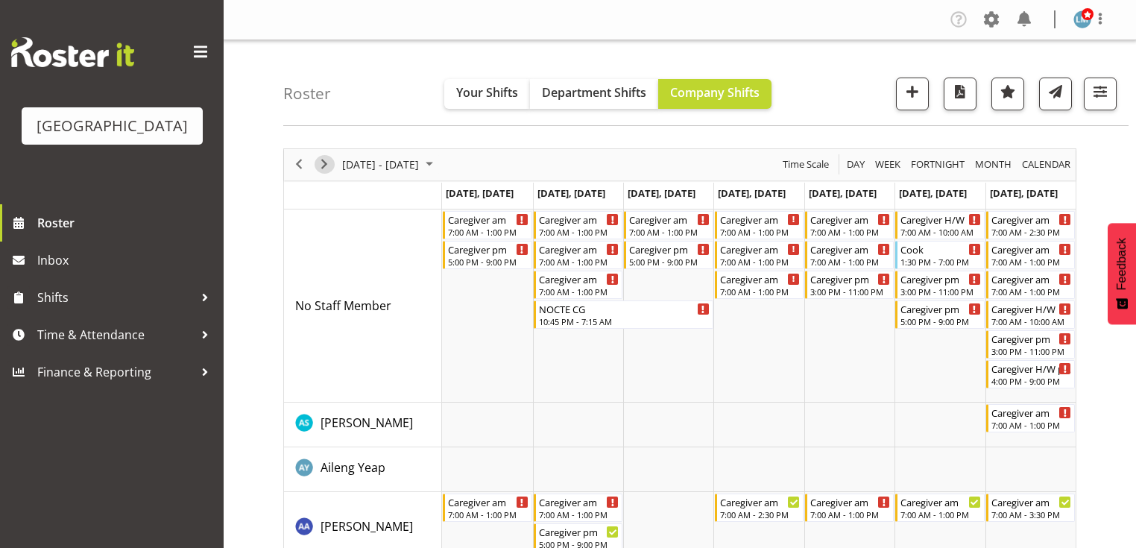
click at [324, 166] on span "Next" at bounding box center [324, 164] width 18 height 19
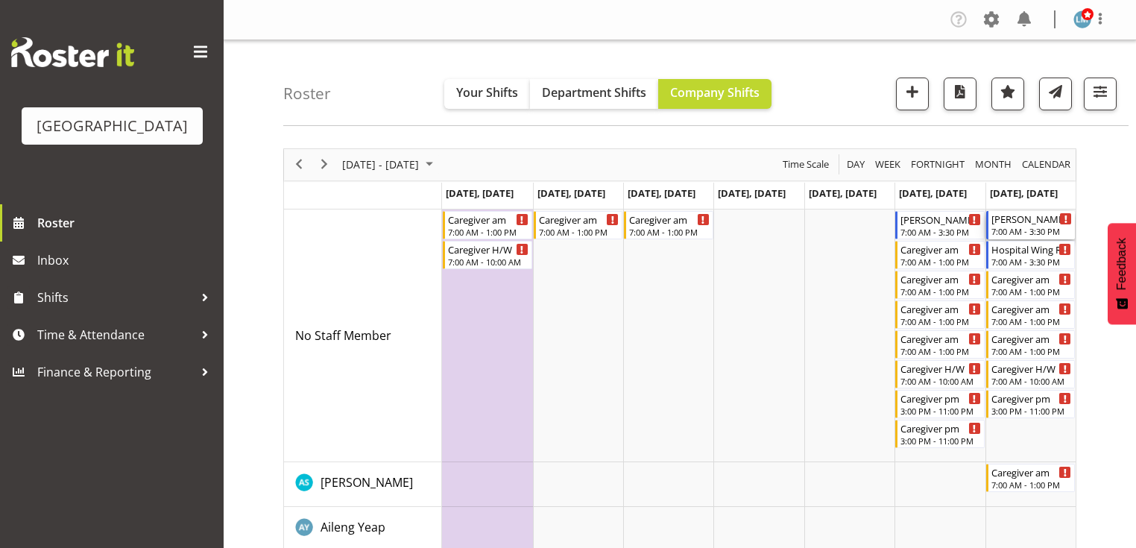
click at [1028, 220] on div "[PERSON_NAME] 2 RN am" at bounding box center [1031, 218] width 80 height 15
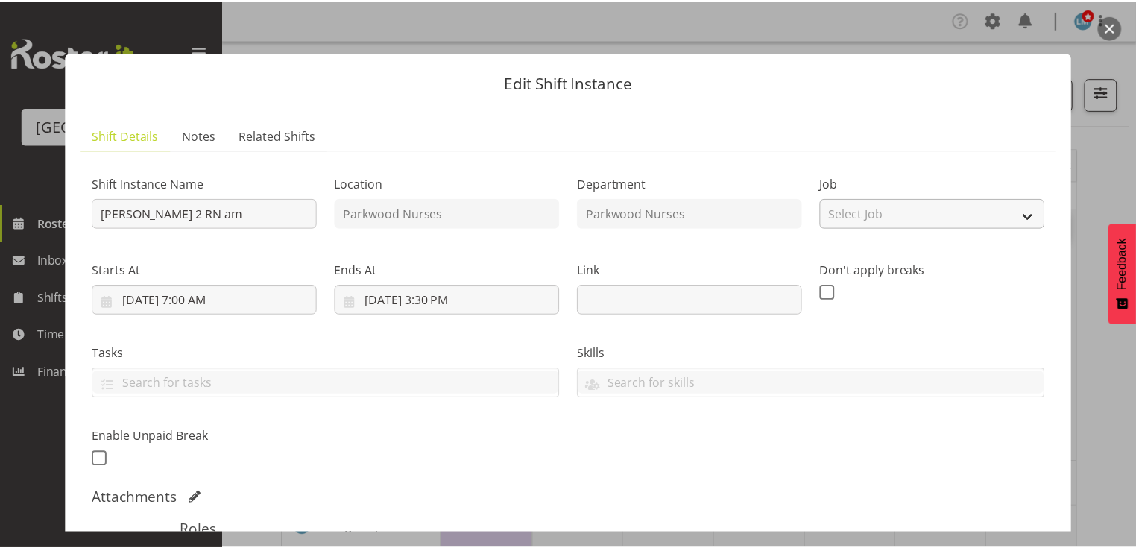
scroll to position [238, 0]
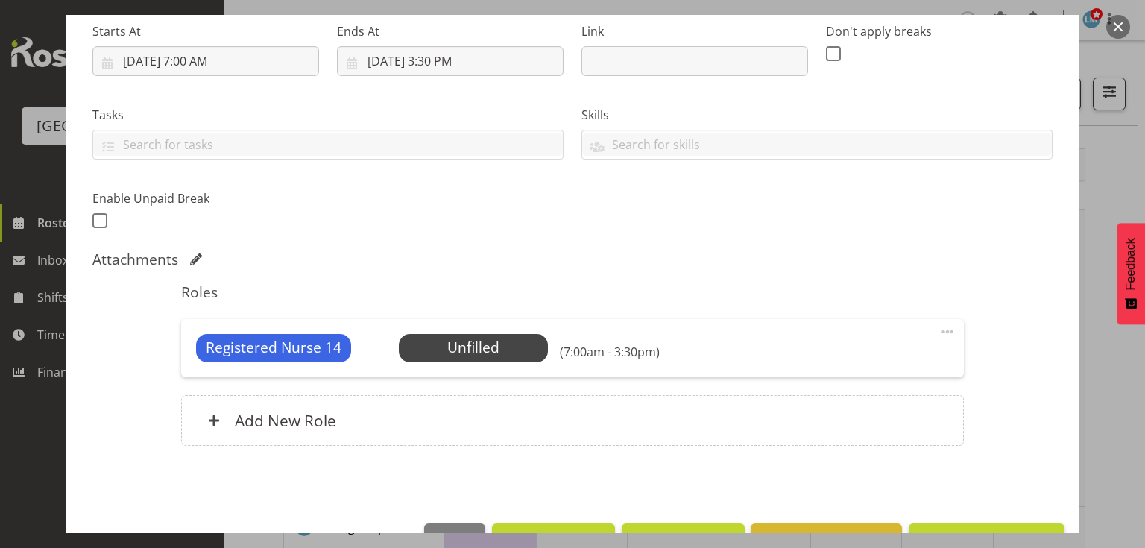
click at [1121, 25] on button "button" at bounding box center [1118, 27] width 24 height 24
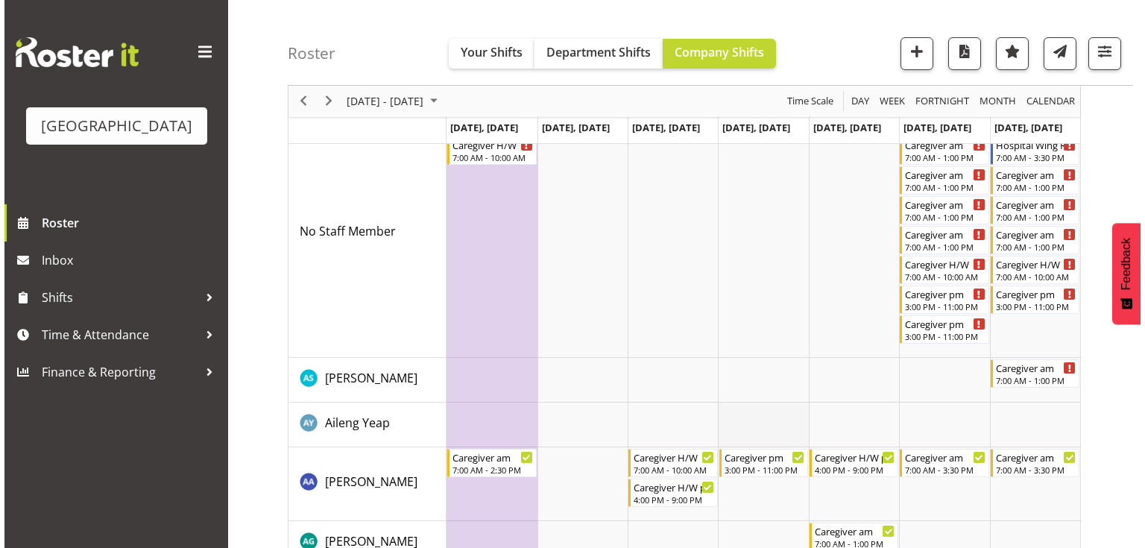
scroll to position [0, 0]
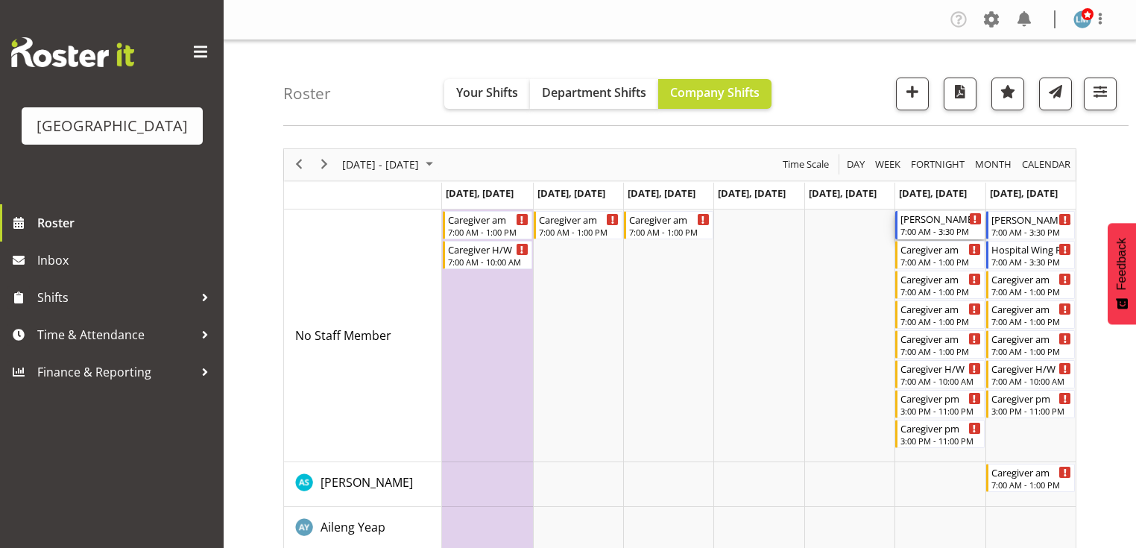
click at [919, 221] on div "[PERSON_NAME] 2 RN am" at bounding box center [940, 218] width 80 height 15
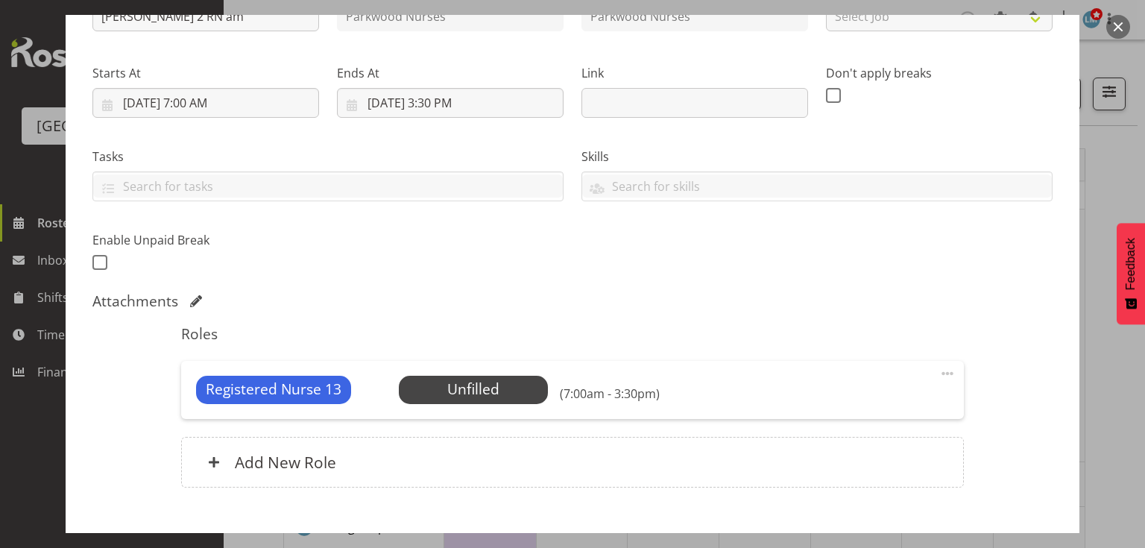
scroll to position [283, 0]
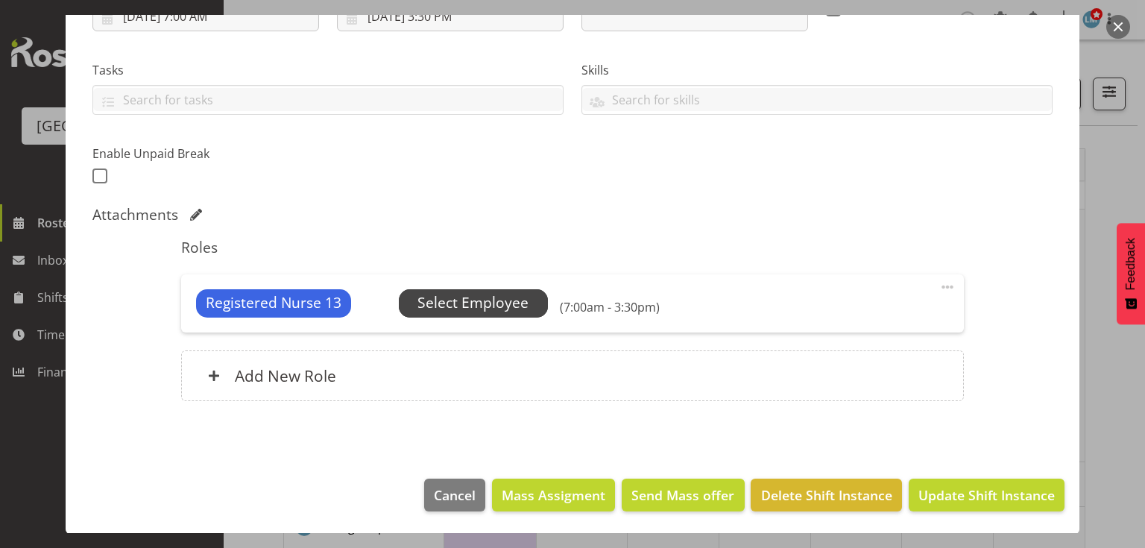
click at [456, 299] on span "Select Employee" at bounding box center [472, 303] width 111 height 22
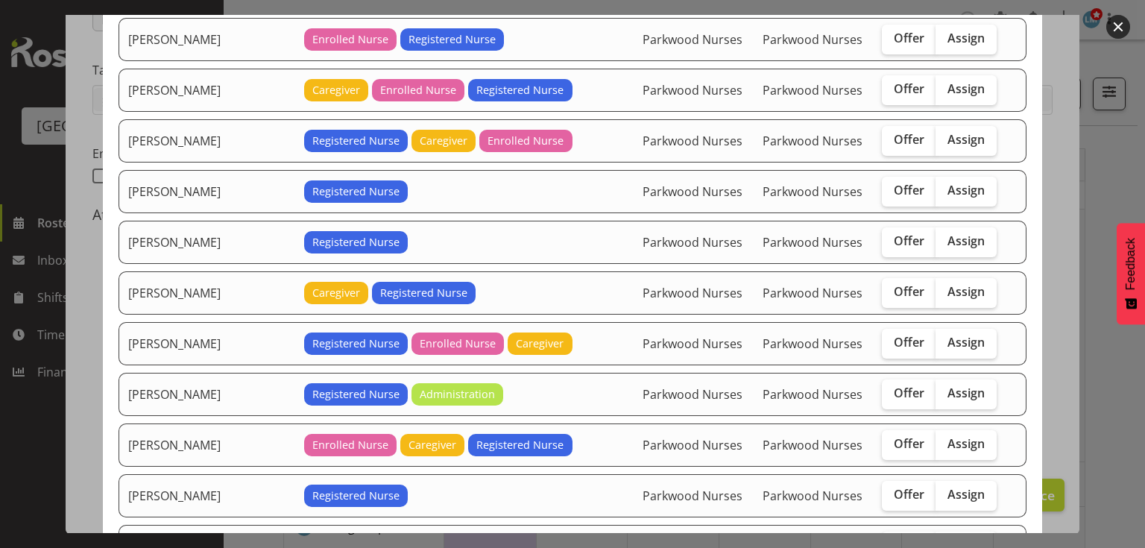
scroll to position [358, 0]
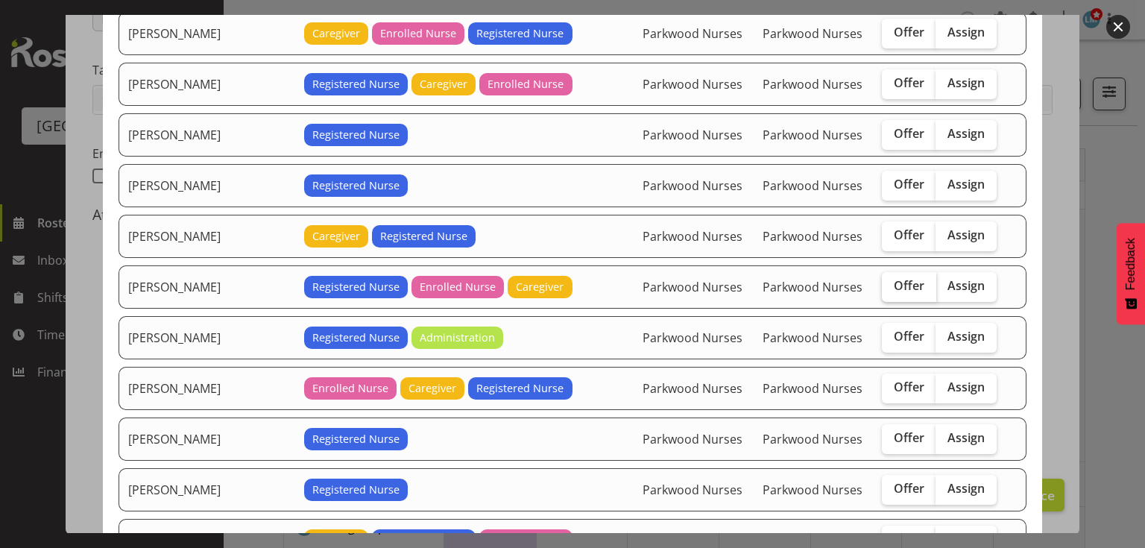
click at [893, 280] on span "Offer" at bounding box center [908, 285] width 31 height 15
click at [882, 281] on input "Offer" at bounding box center [887, 286] width 10 height 10
checkbox input "true"
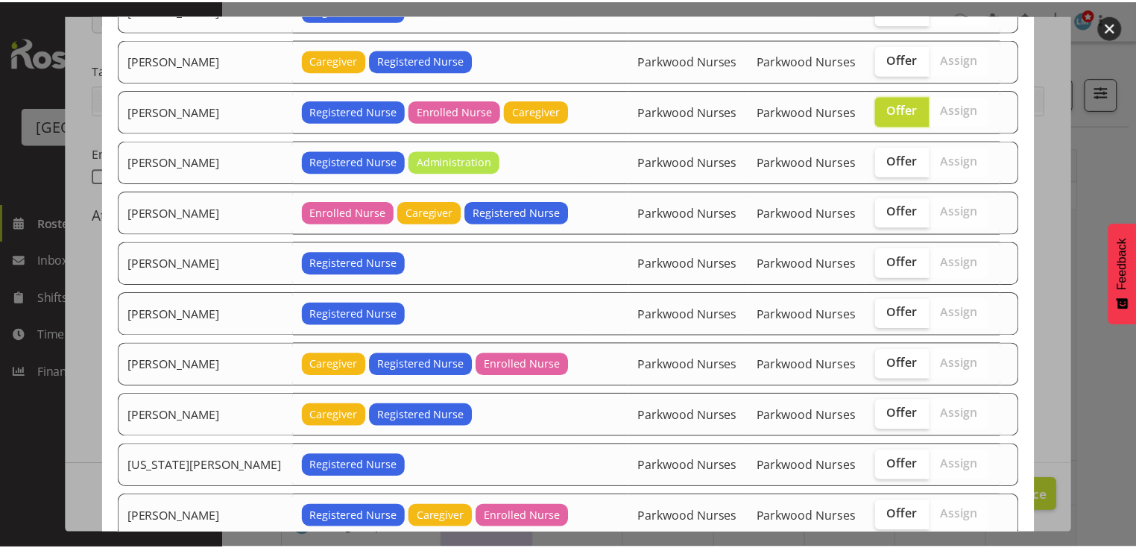
scroll to position [620, 0]
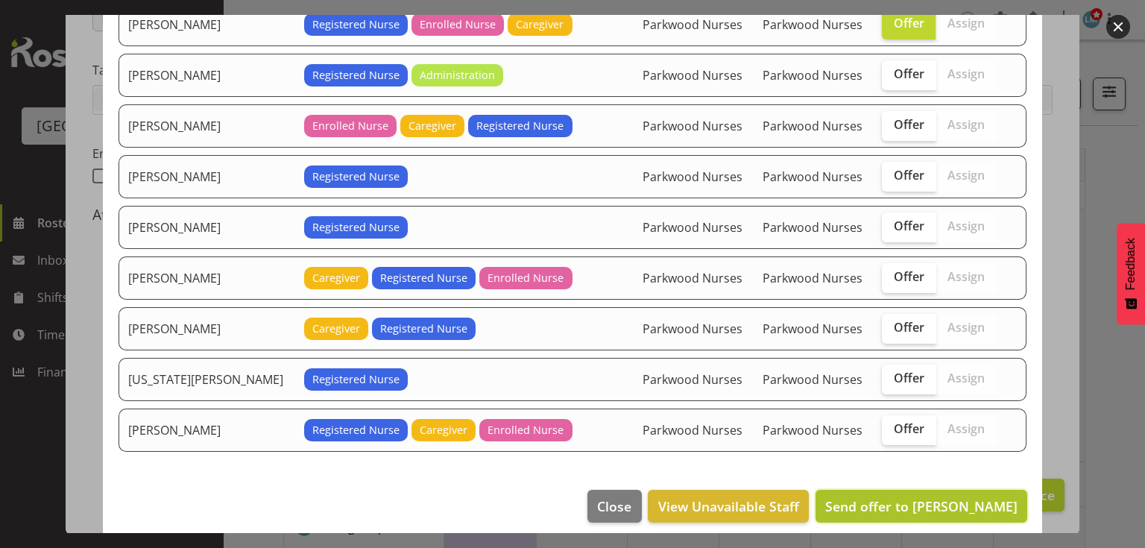
click at [934, 497] on span "Send offer to [PERSON_NAME]" at bounding box center [921, 506] width 192 height 18
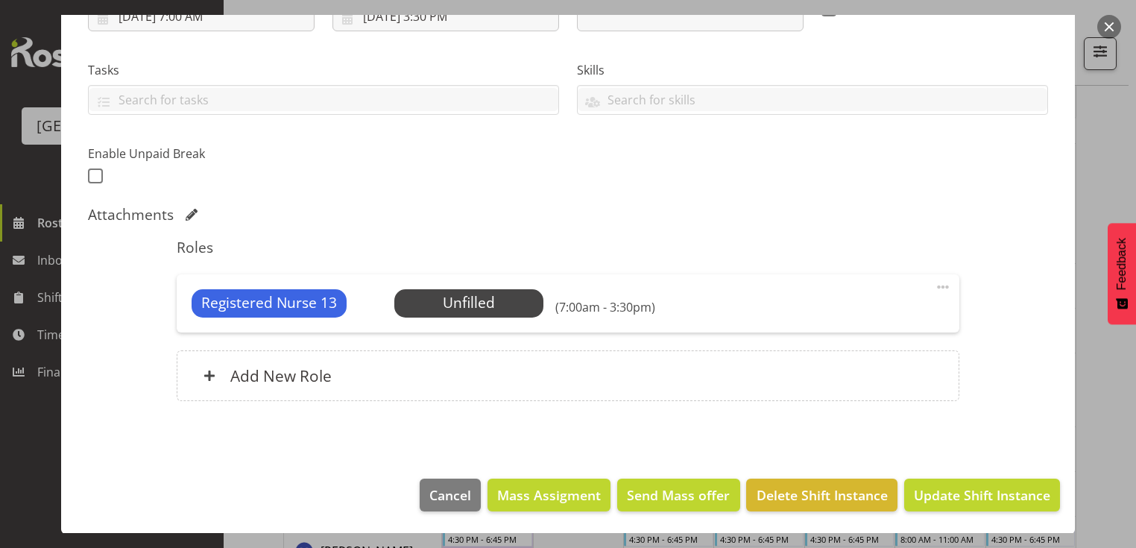
scroll to position [298, 0]
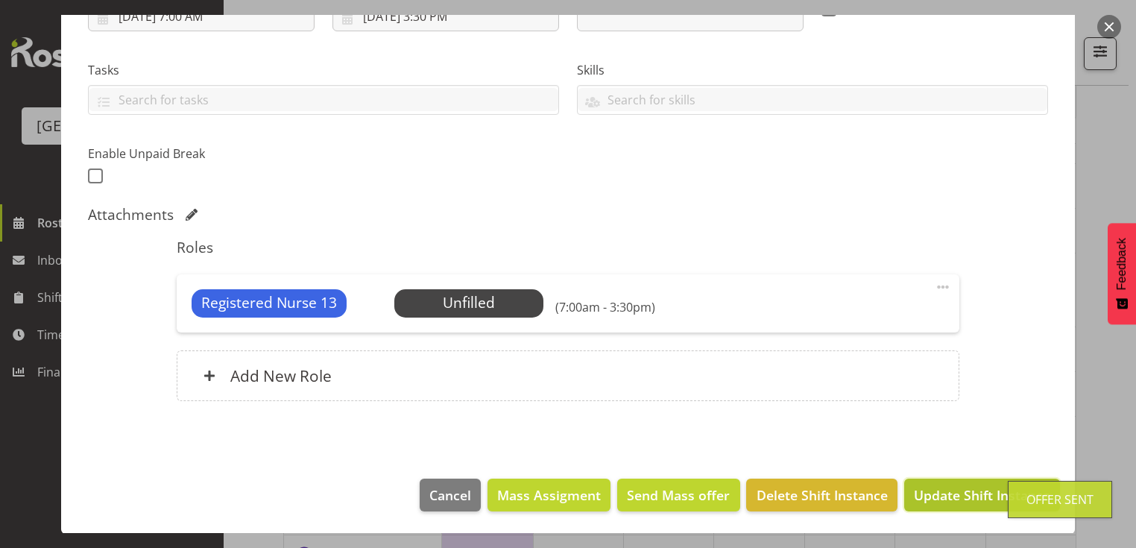
click at [934, 490] on span "Update Shift Instance" at bounding box center [982, 494] width 136 height 19
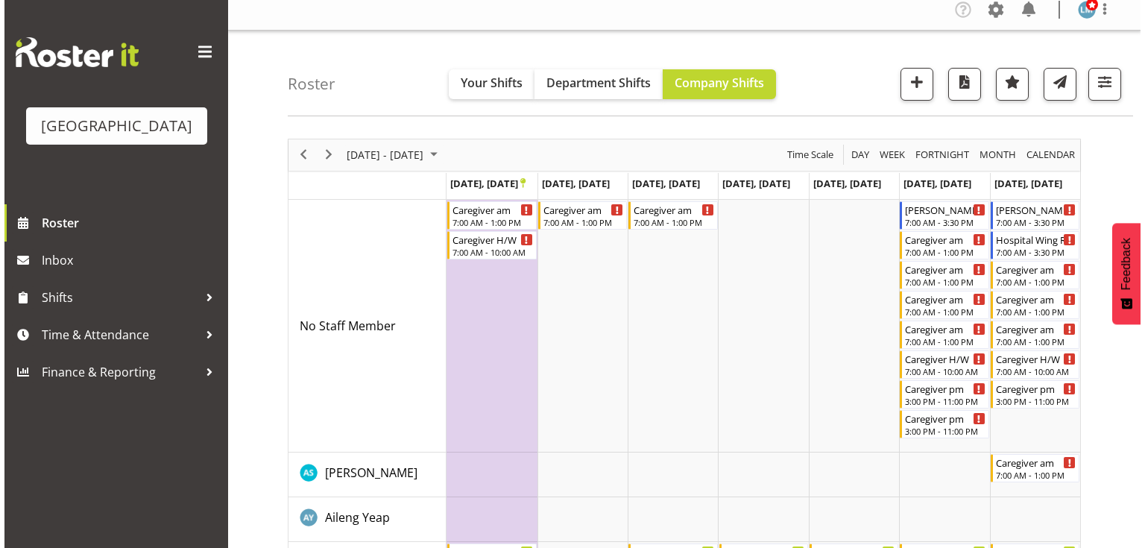
scroll to position [0, 0]
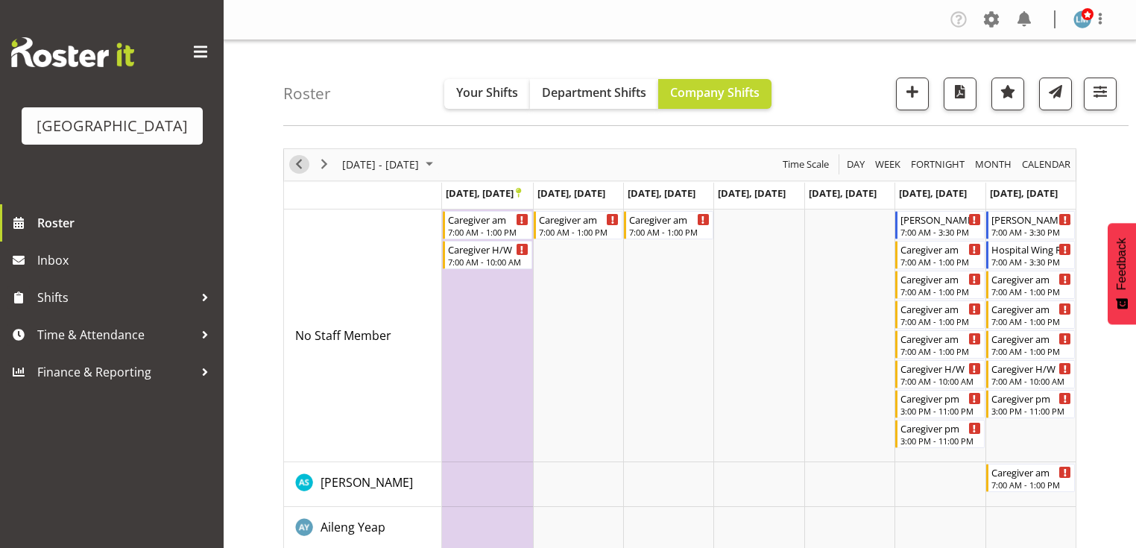
click at [300, 159] on span "Previous" at bounding box center [299, 164] width 18 height 19
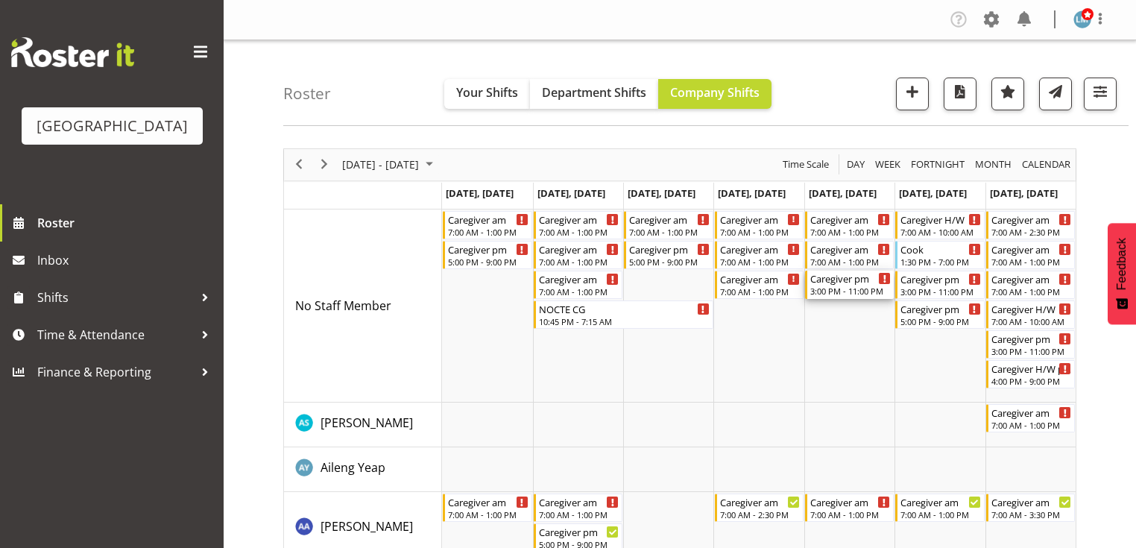
click at [839, 278] on div "Caregiver pm" at bounding box center [850, 278] width 80 height 15
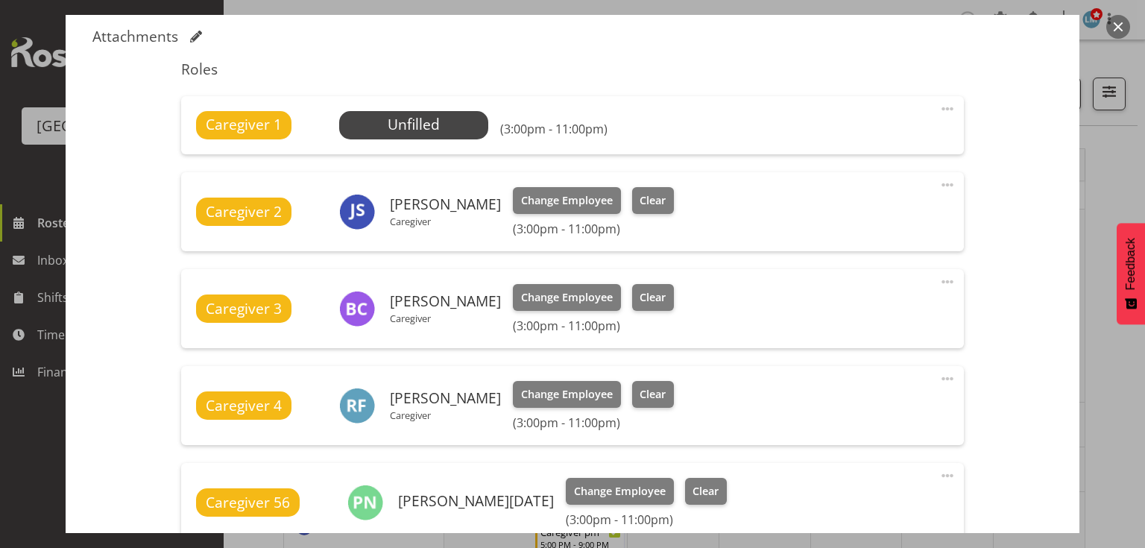
scroll to position [537, 0]
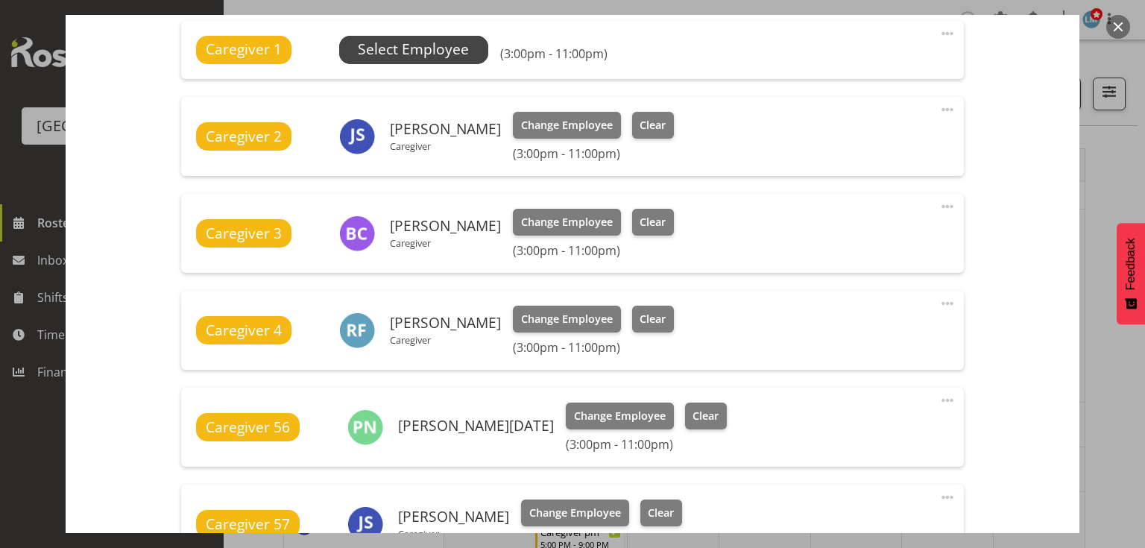
click at [424, 45] on span "Select Employee" at bounding box center [413, 50] width 111 height 22
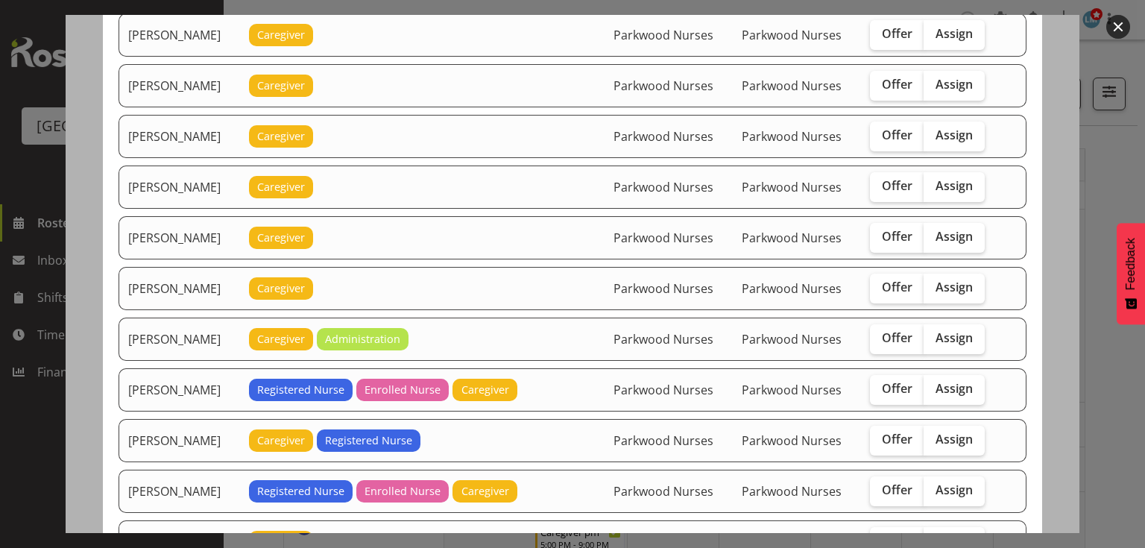
scroll to position [954, 0]
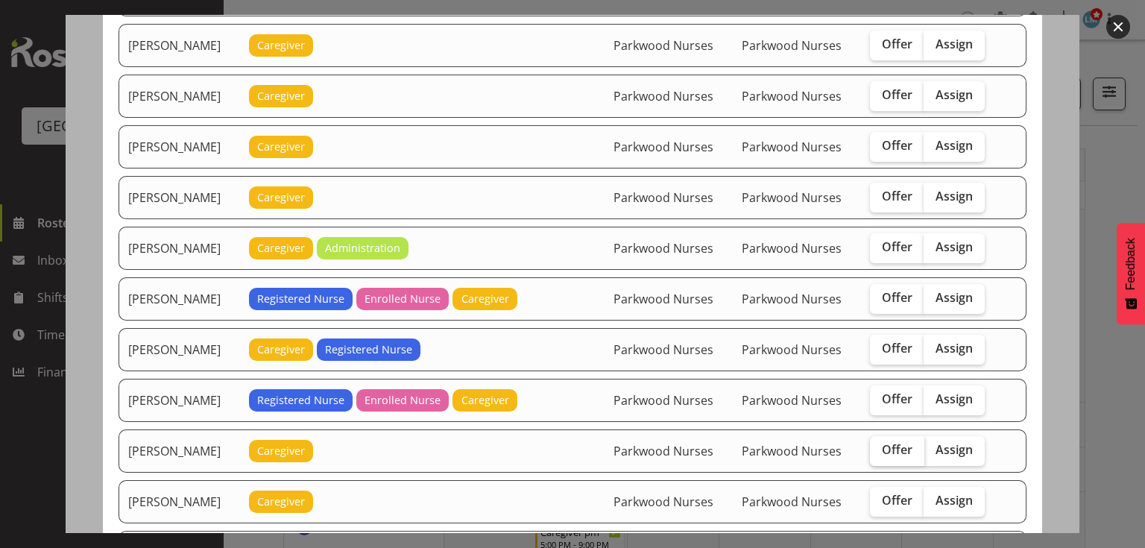
click at [882, 442] on span "Offer" at bounding box center [897, 449] width 31 height 15
click at [879, 445] on input "Offer" at bounding box center [875, 450] width 10 height 10
checkbox input "true"
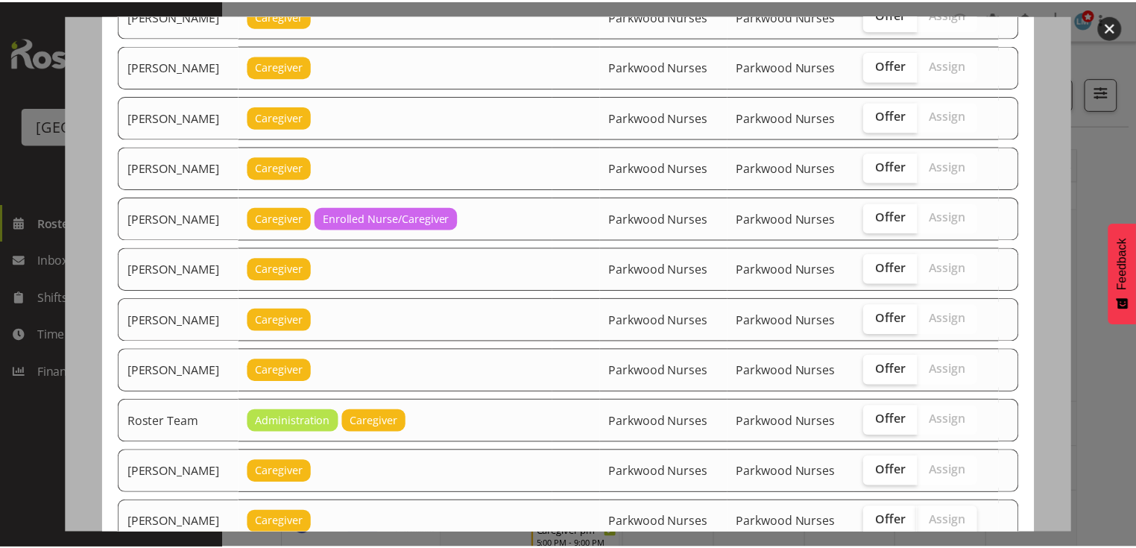
scroll to position [1721, 0]
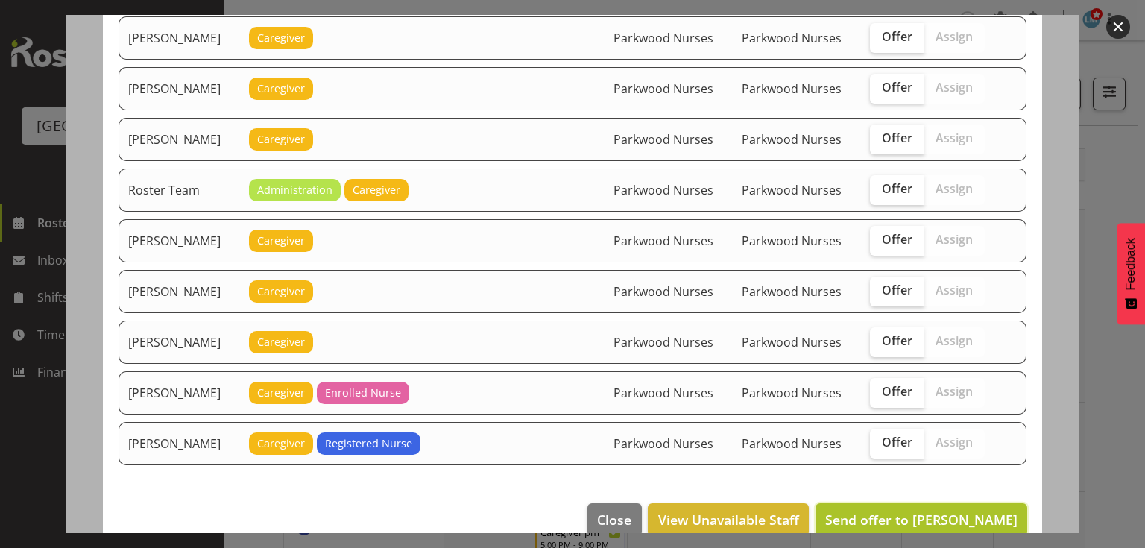
click at [943, 510] on span "Send offer to [PERSON_NAME]" at bounding box center [921, 519] width 192 height 18
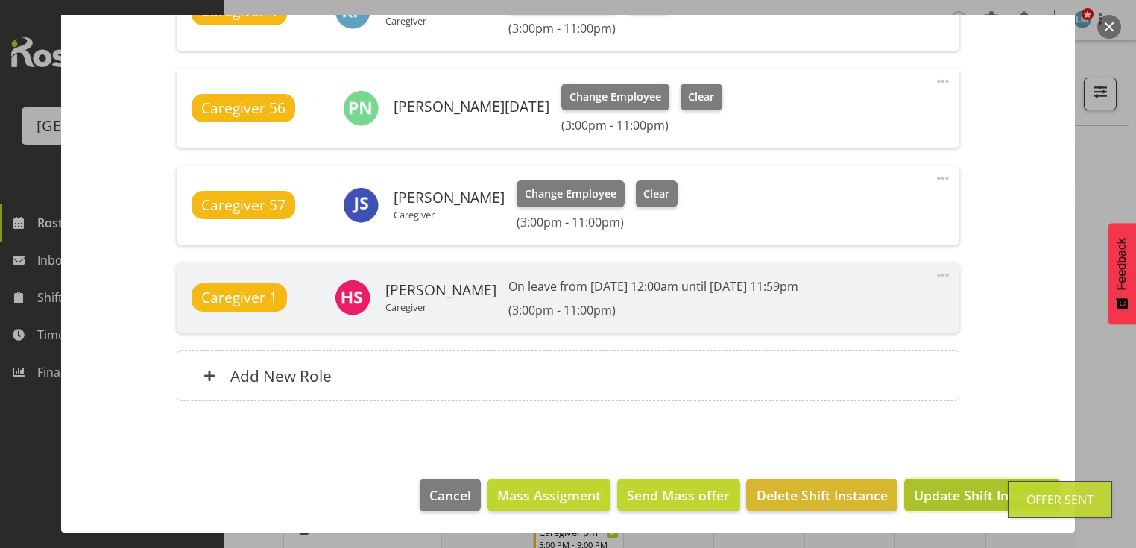
click at [940, 496] on span "Update Shift Instance" at bounding box center [982, 494] width 136 height 19
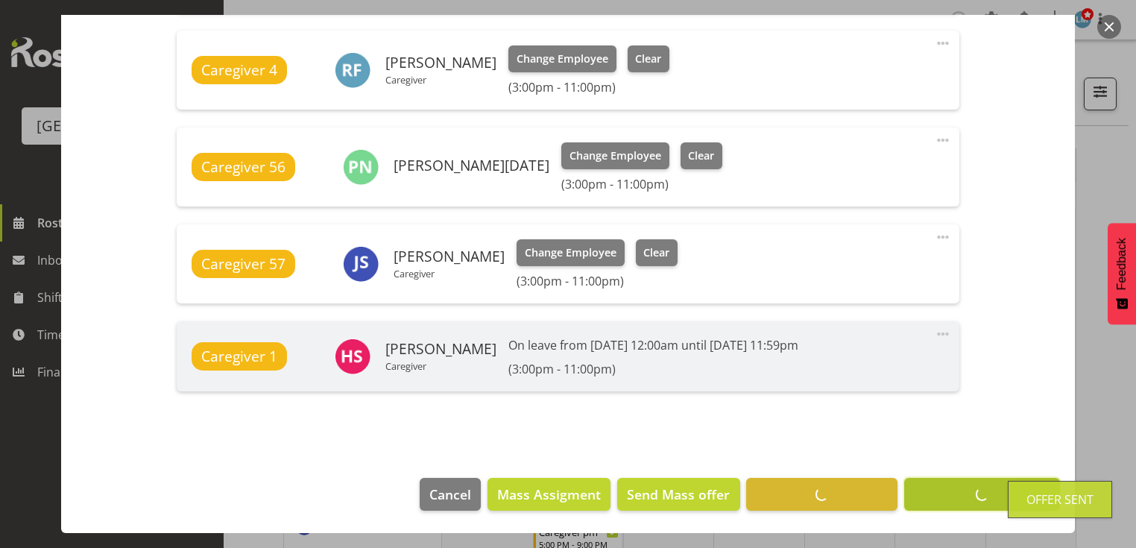
scroll to position [796, 0]
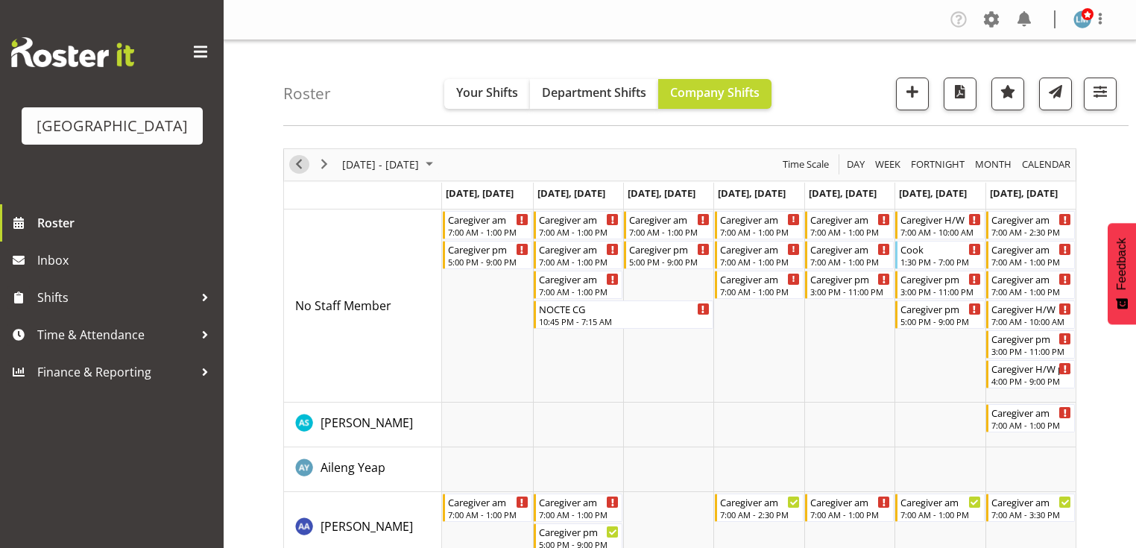
click at [298, 161] on span "Previous" at bounding box center [299, 164] width 18 height 19
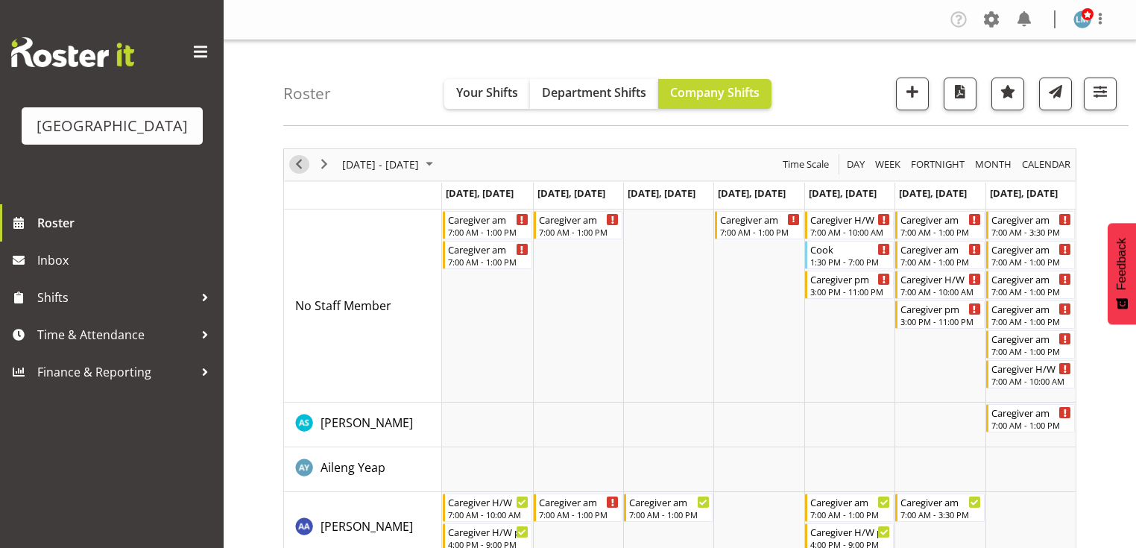
click at [301, 158] on span "Previous" at bounding box center [299, 164] width 18 height 19
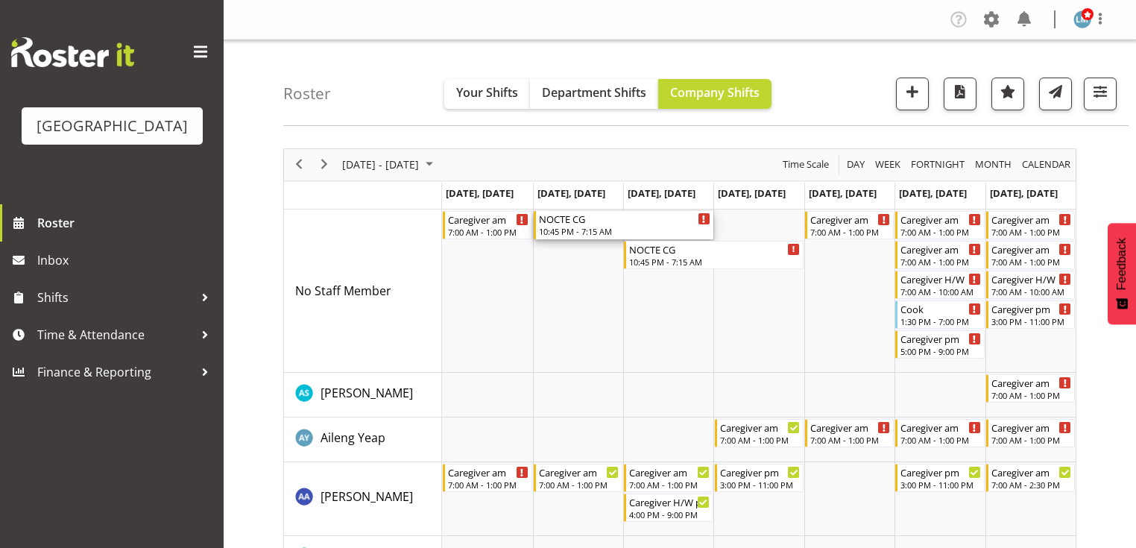
click at [560, 222] on div "NOCTE CG" at bounding box center [624, 218] width 171 height 15
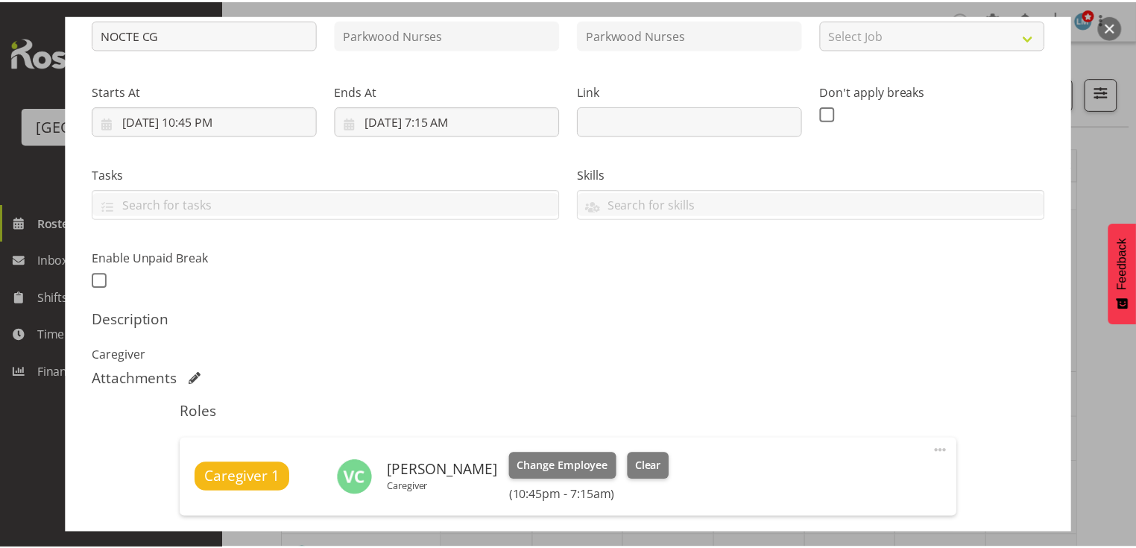
scroll to position [477, 0]
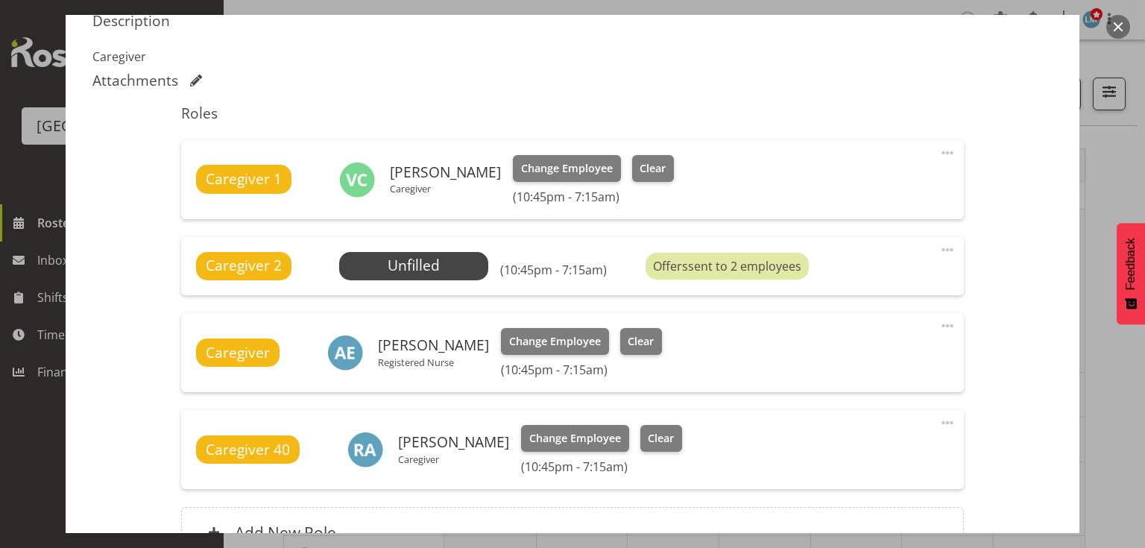
click at [1119, 28] on button "button" at bounding box center [1118, 27] width 24 height 24
